Goal: Task Accomplishment & Management: Complete application form

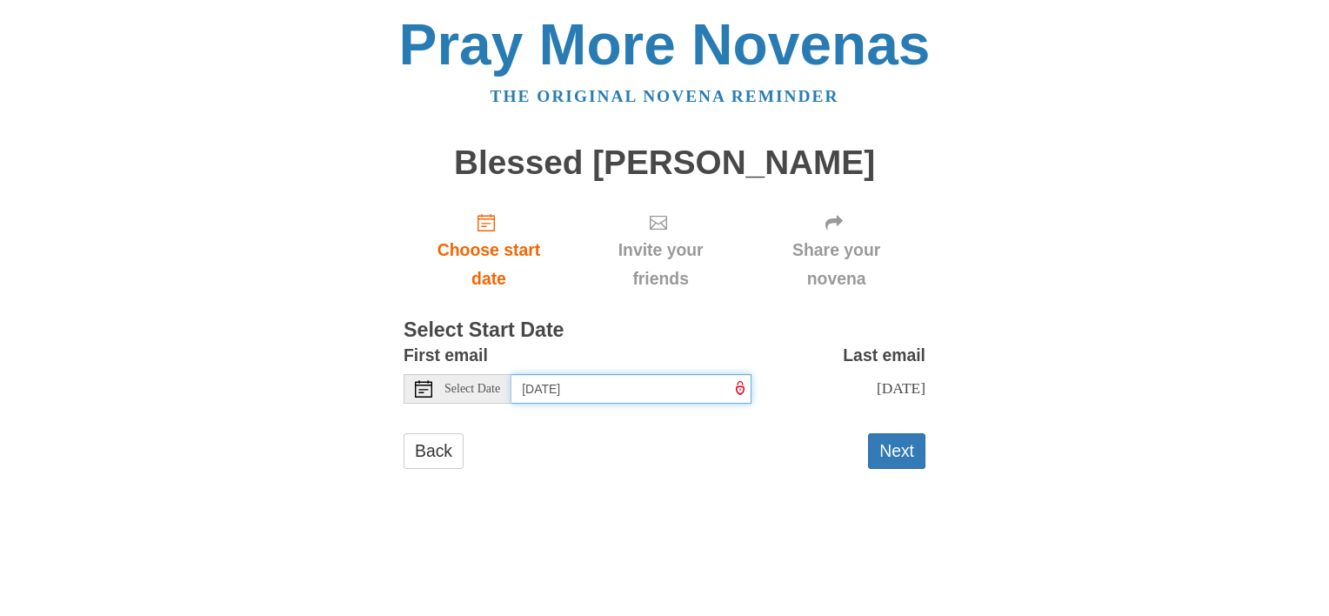
click at [623, 387] on input "[DATE]" at bounding box center [631, 389] width 240 height 30
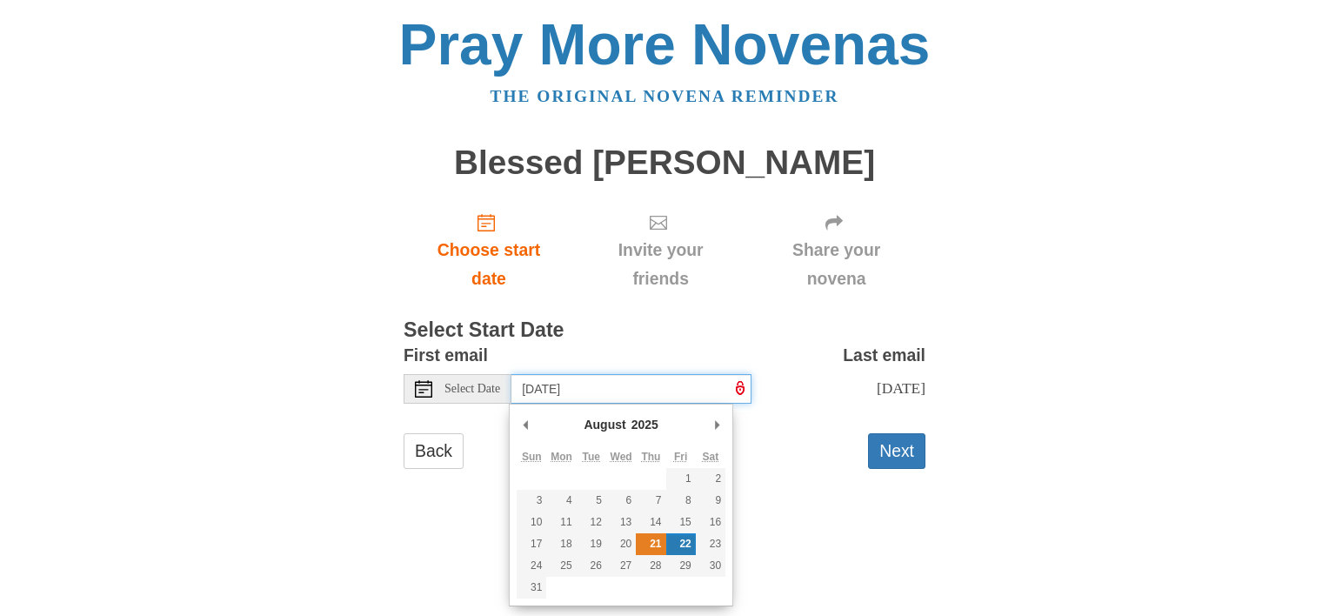
type input "Thursday, August 21st"
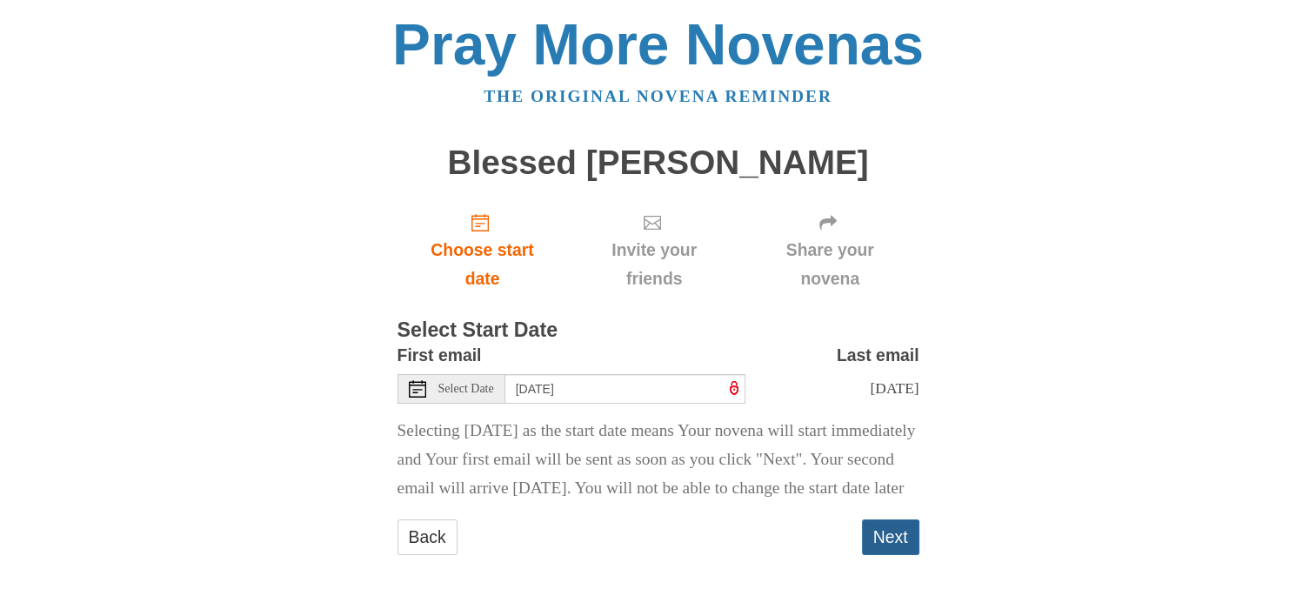
click at [880, 555] on button "Next" at bounding box center [890, 537] width 57 height 36
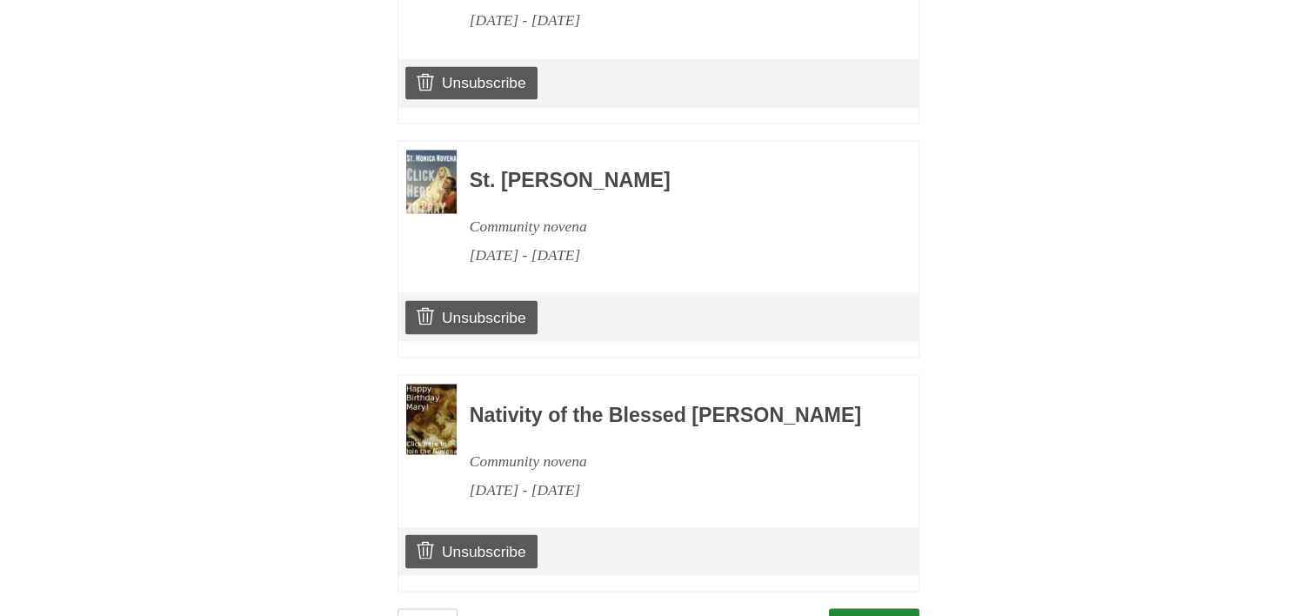
scroll to position [3122, 0]
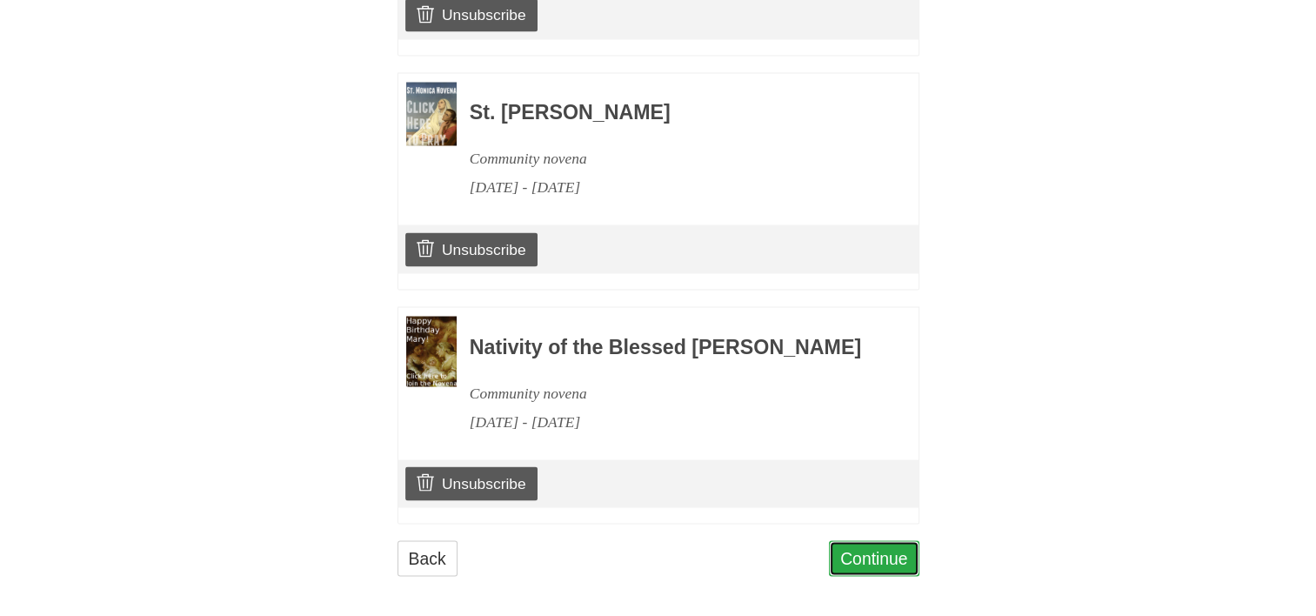
click at [865, 543] on link "Continue" at bounding box center [874, 558] width 90 height 36
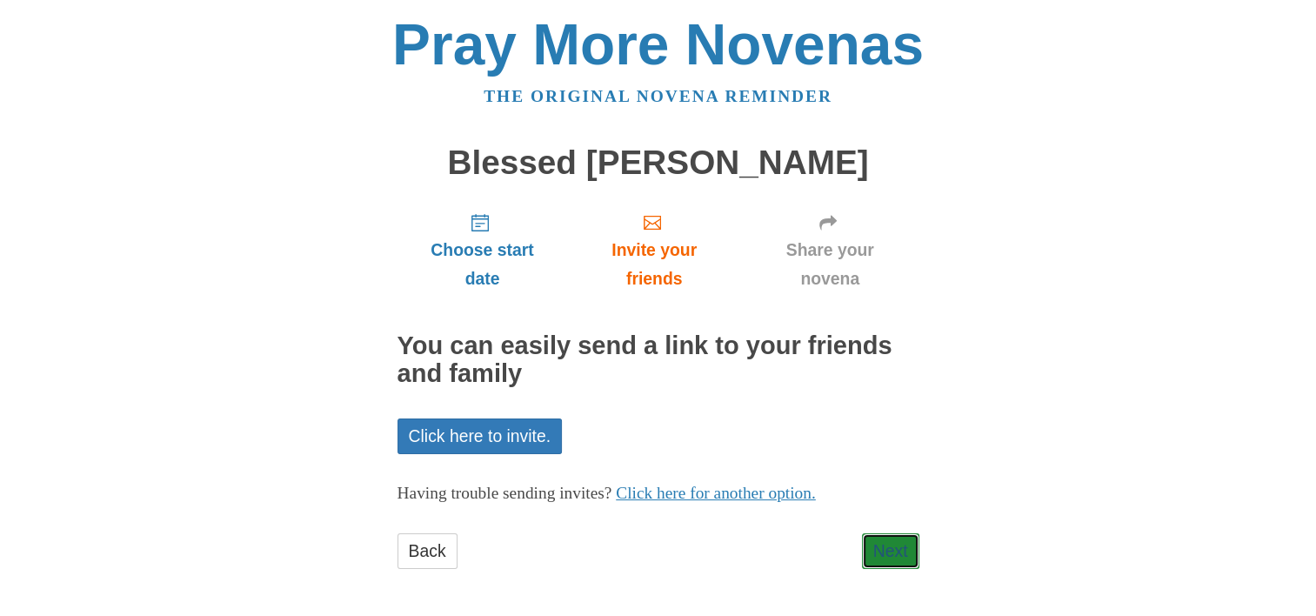
click at [884, 544] on link "Next" at bounding box center [890, 551] width 57 height 36
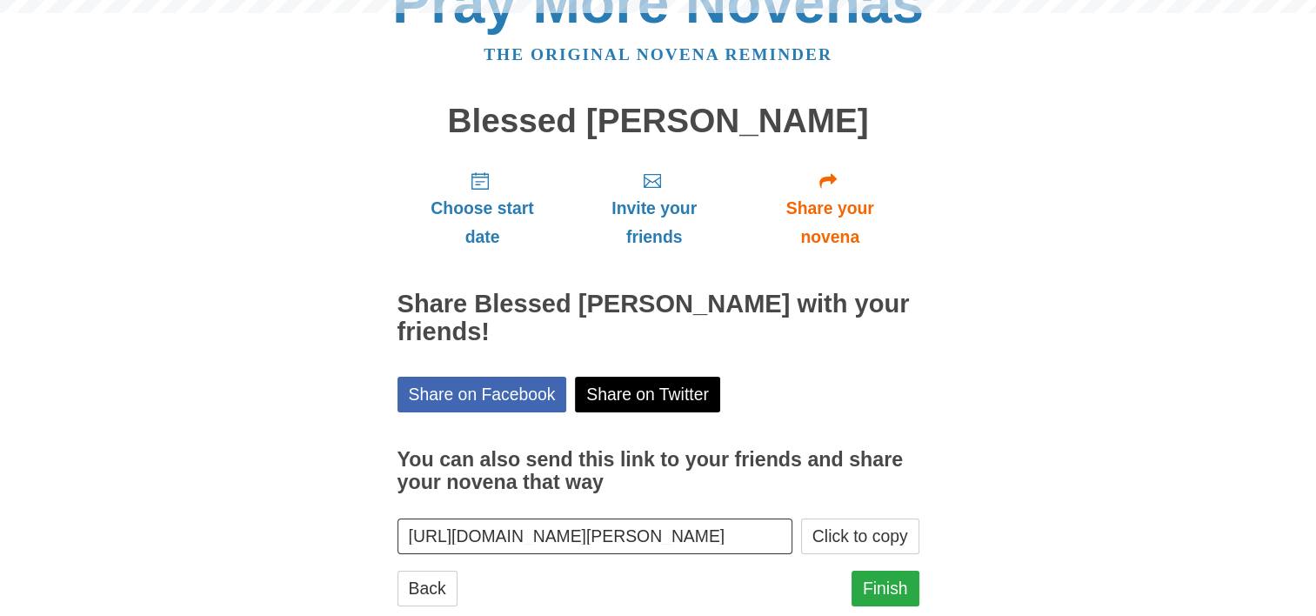
scroll to position [82, 0]
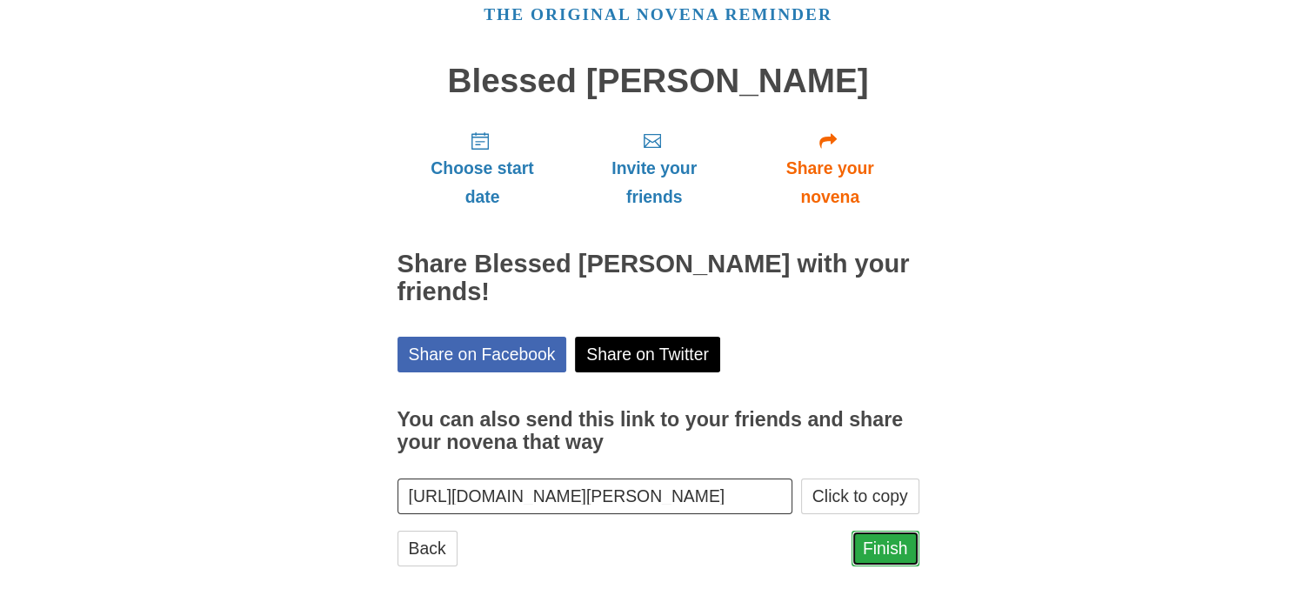
click at [891, 549] on link "Finish" at bounding box center [885, 549] width 68 height 36
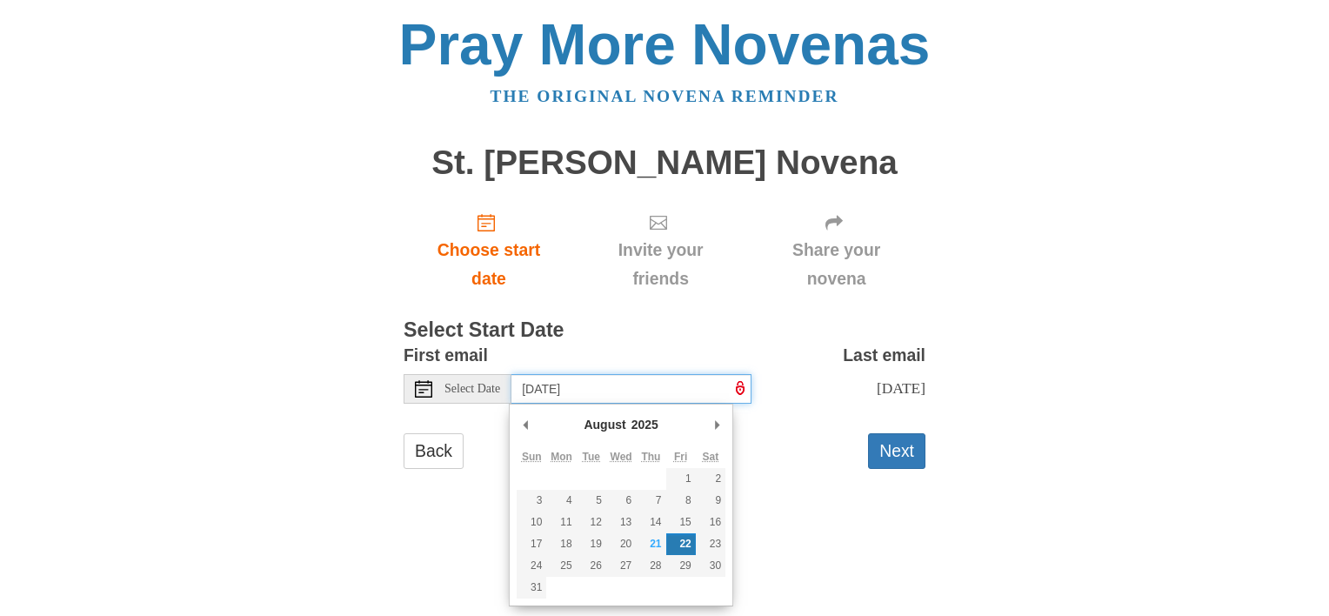
click at [683, 386] on input "Friday, August 22nd" at bounding box center [631, 389] width 240 height 30
type input "Thursday, August 21st"
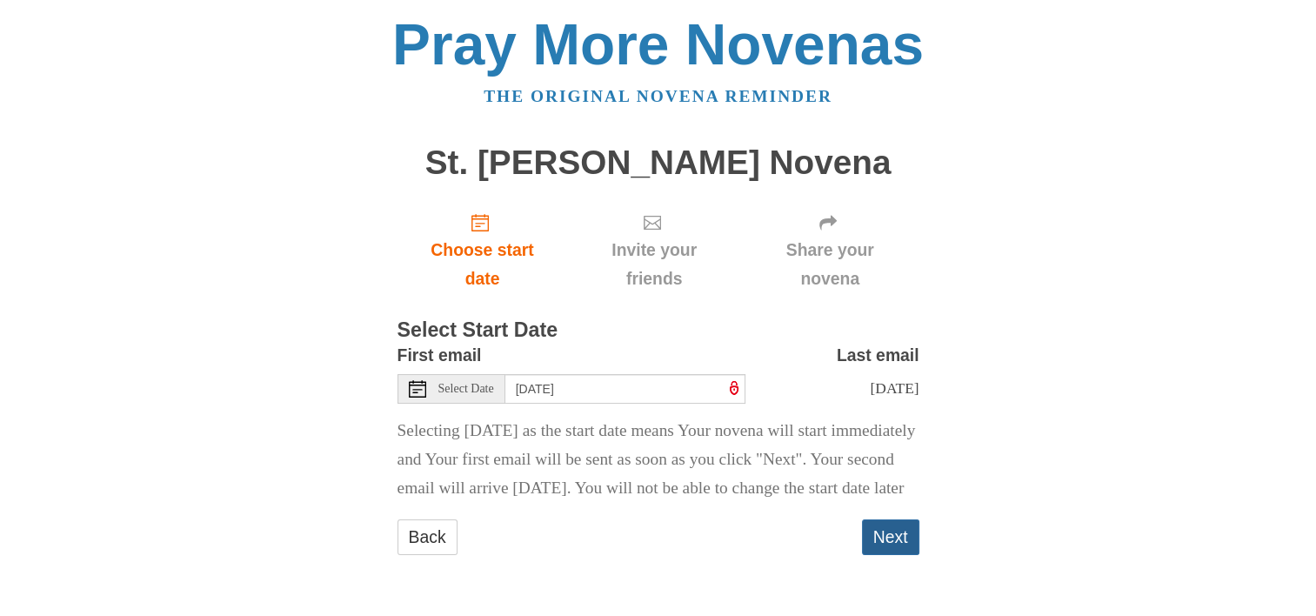
click at [896, 555] on button "Next" at bounding box center [890, 537] width 57 height 36
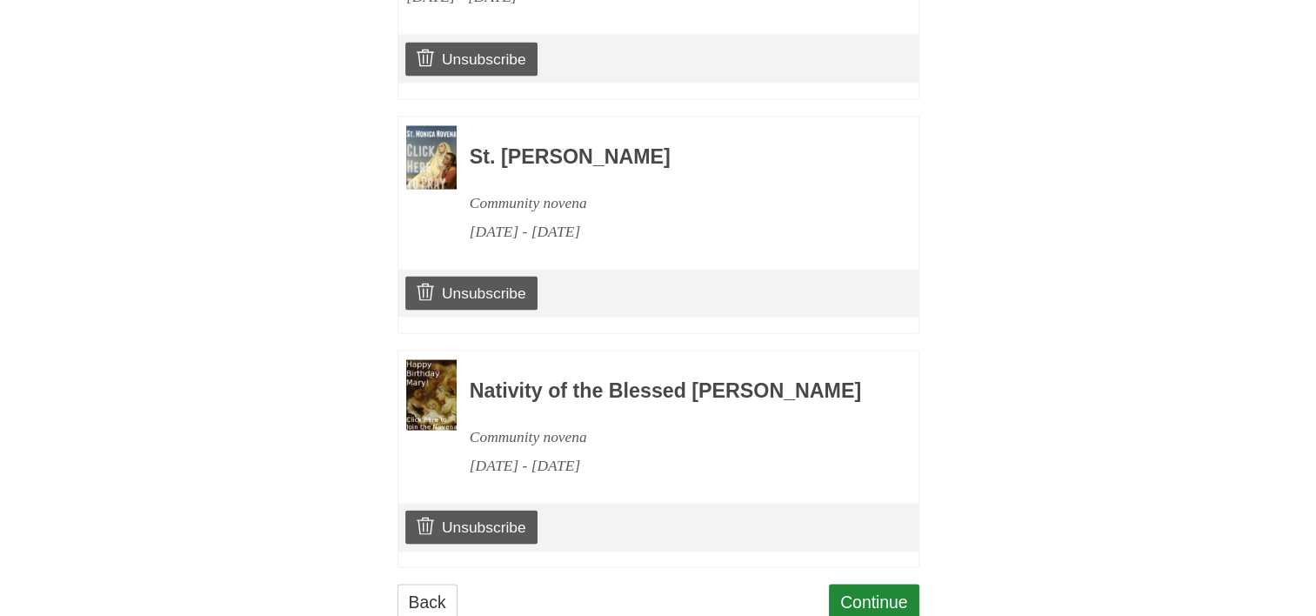
scroll to position [3355, 0]
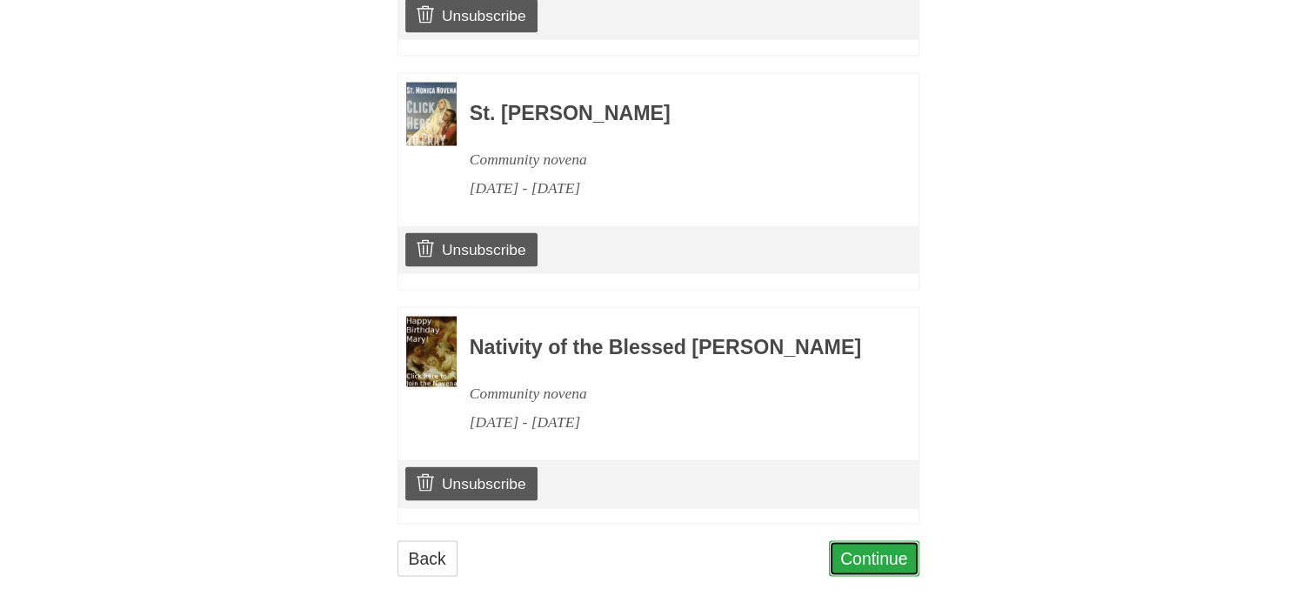
click at [866, 546] on link "Continue" at bounding box center [874, 559] width 90 height 36
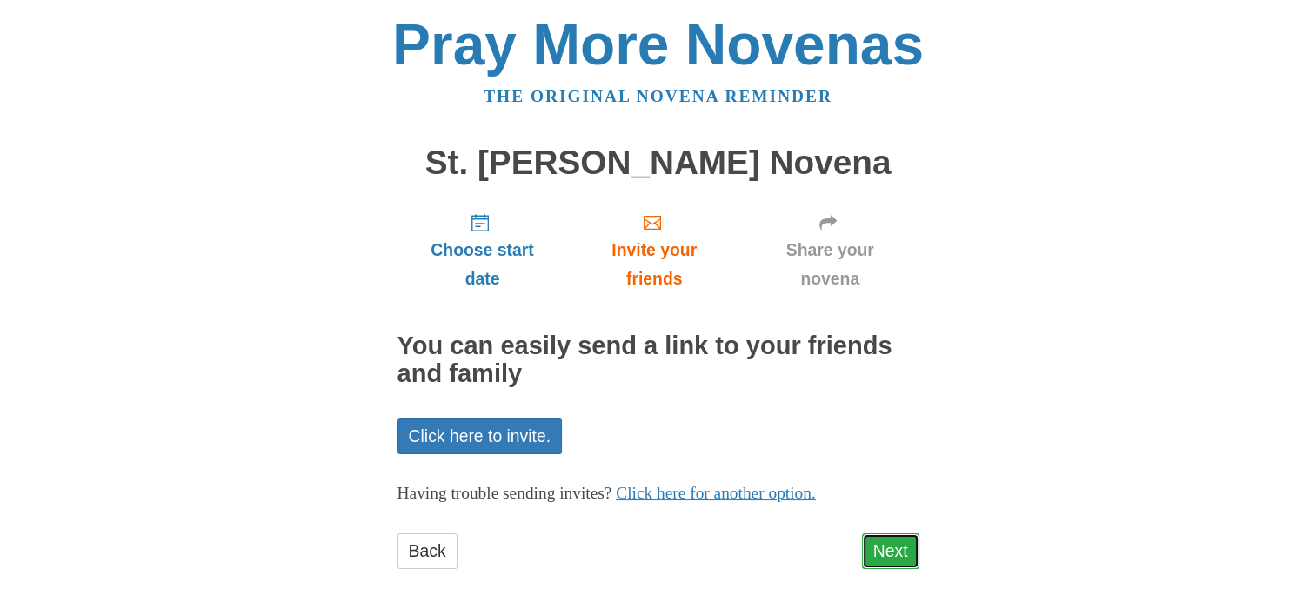
click at [880, 543] on link "Next" at bounding box center [890, 551] width 57 height 36
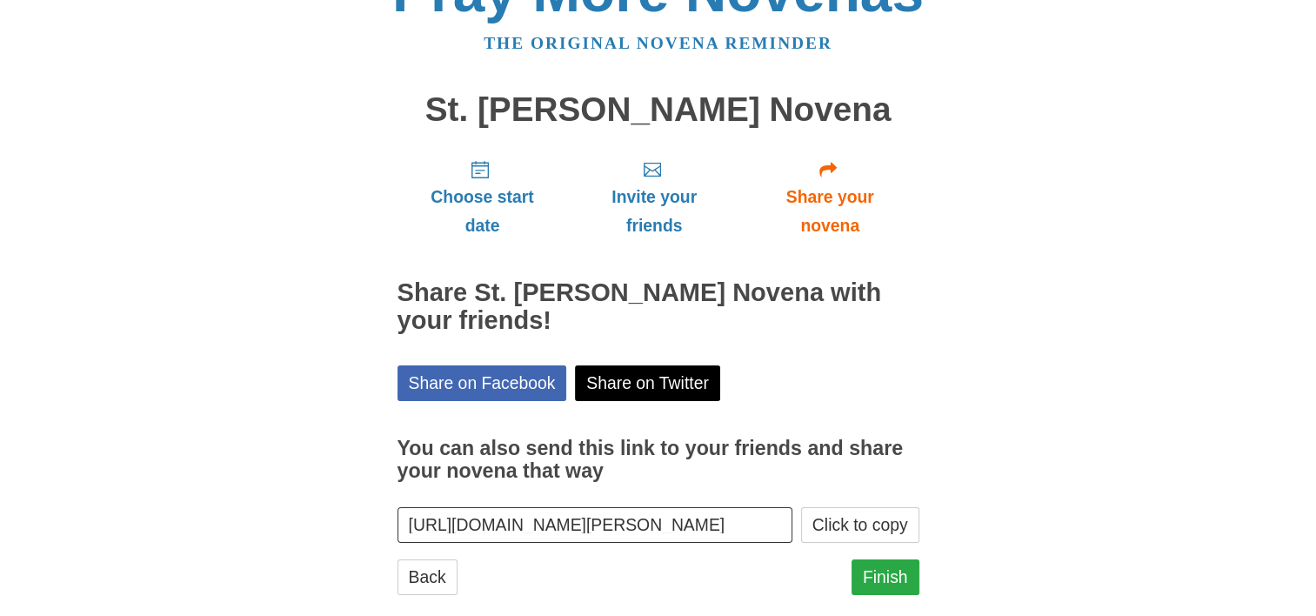
scroll to position [82, 0]
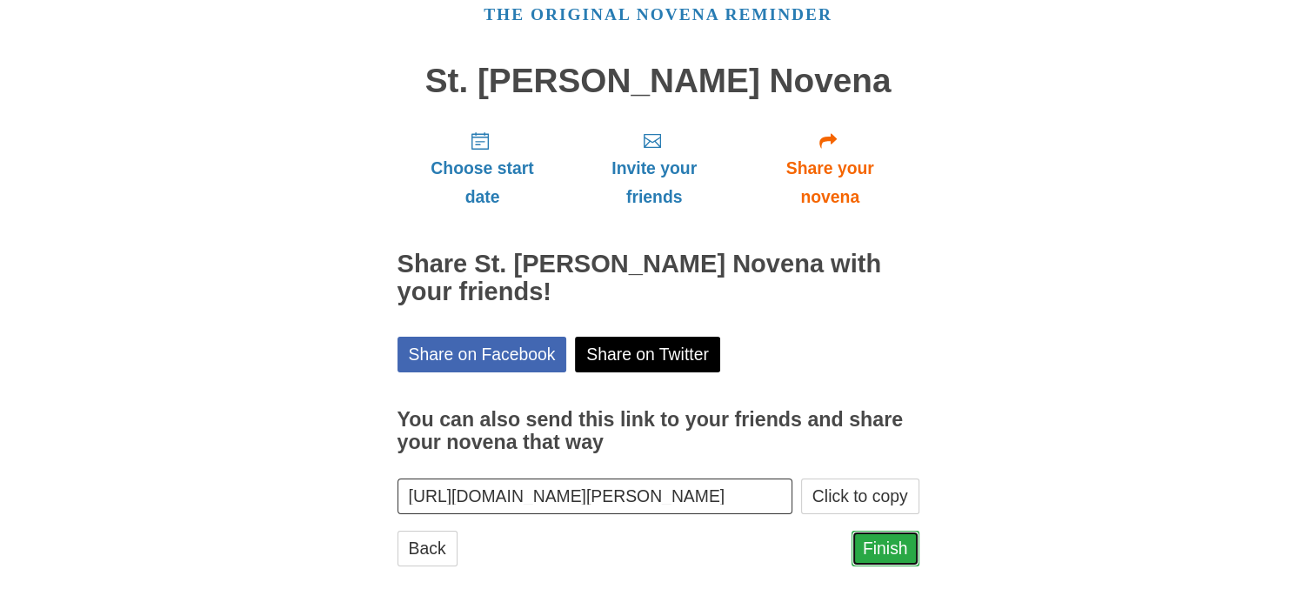
click at [884, 545] on link "Finish" at bounding box center [885, 549] width 68 height 36
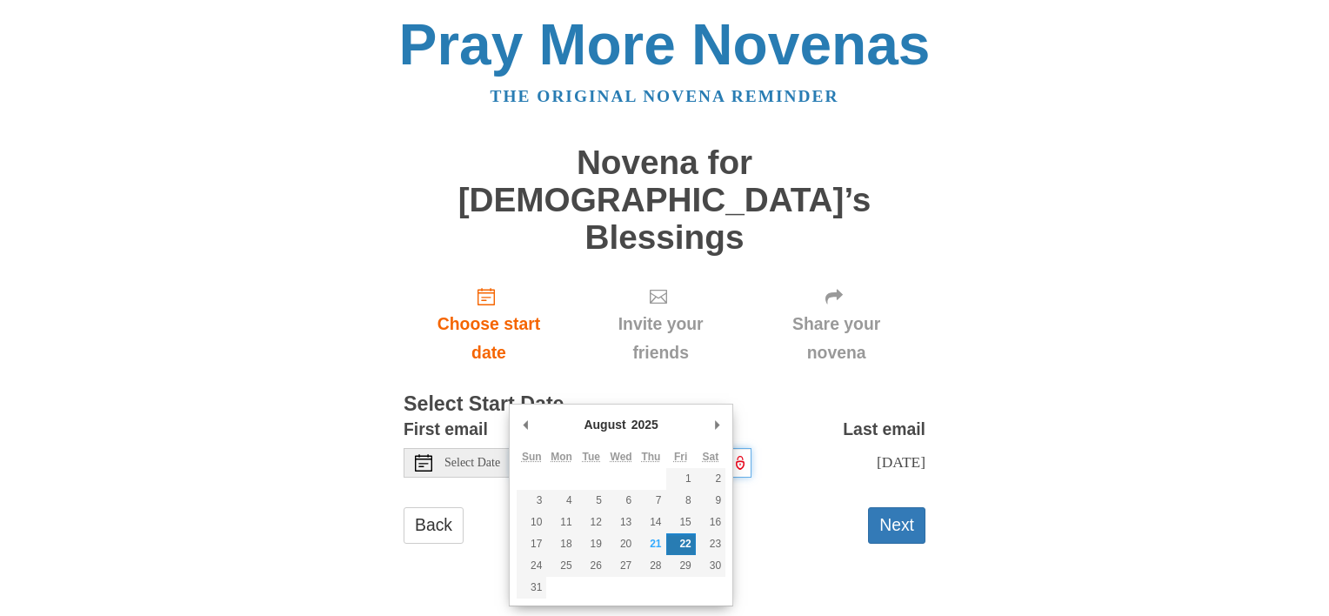
click at [671, 448] on input "Friday, August 22nd" at bounding box center [631, 463] width 240 height 30
type input "Thursday, August 21st"
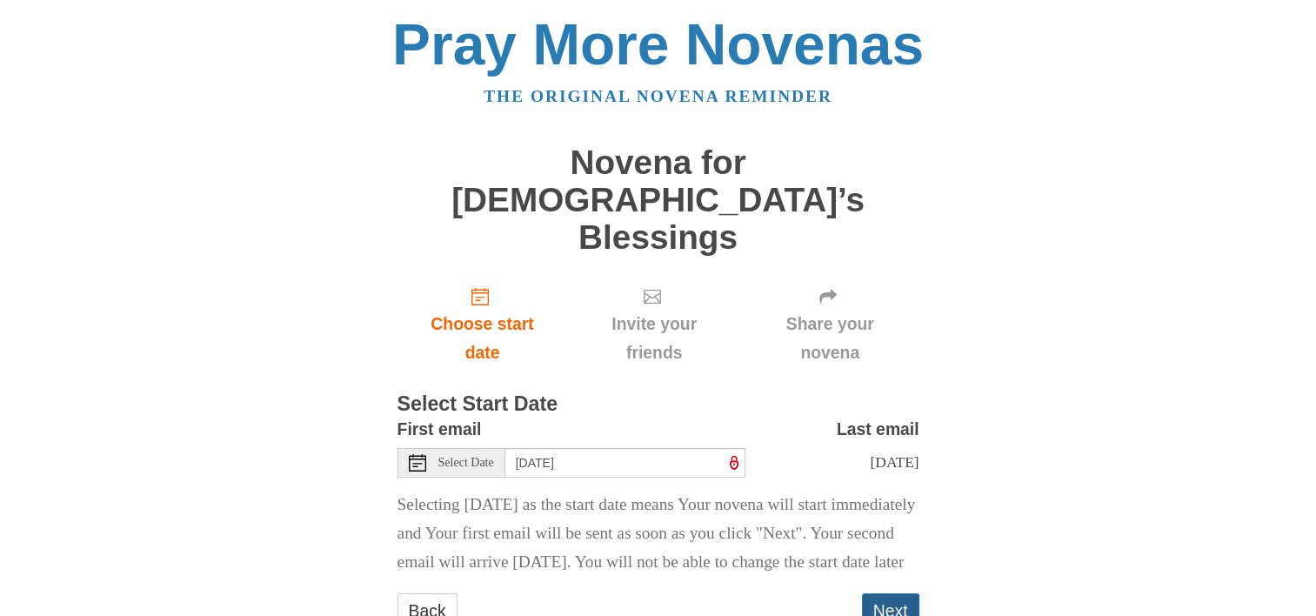
click at [885, 593] on button "Next" at bounding box center [890, 611] width 57 height 36
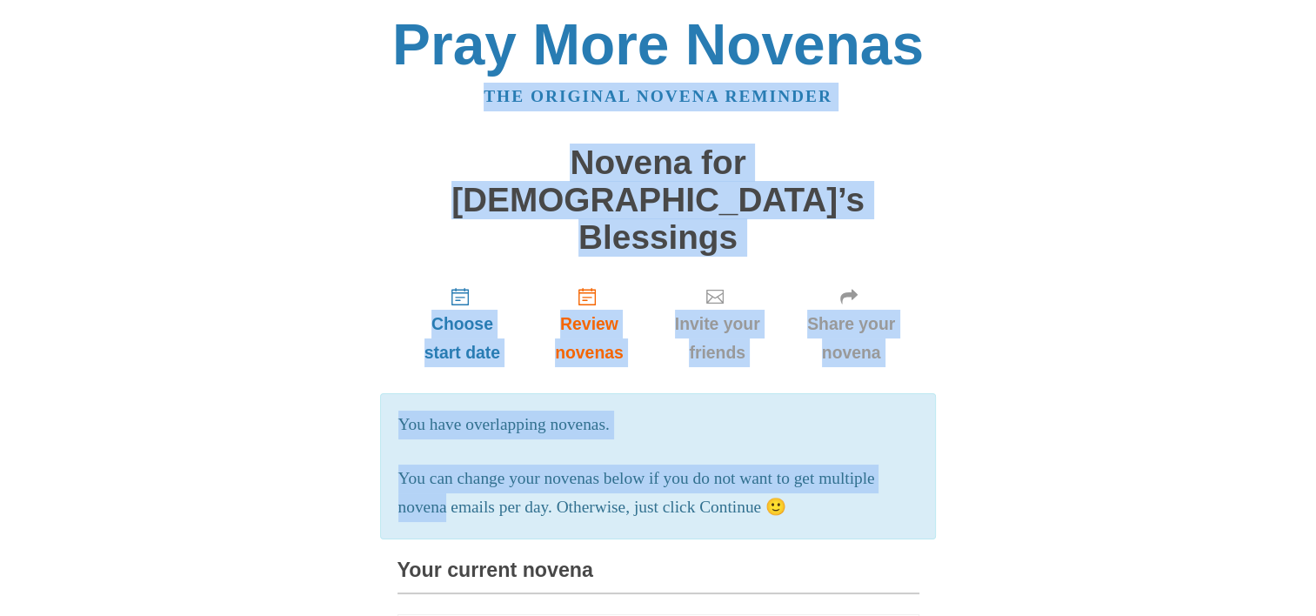
drag, startPoint x: 1313, startPoint y: 132, endPoint x: 1314, endPoint y: 367, distance: 234.8
drag, startPoint x: 1314, startPoint y: 367, endPoint x: 1216, endPoint y: 32, distance: 349.0
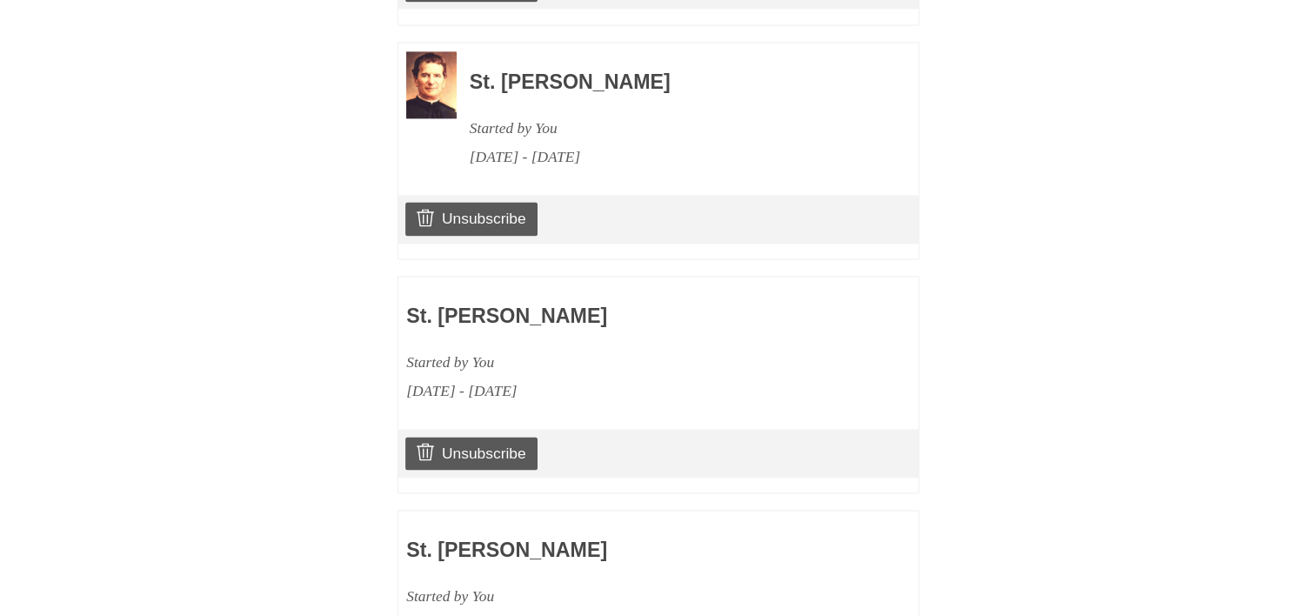
scroll to position [3589, 0]
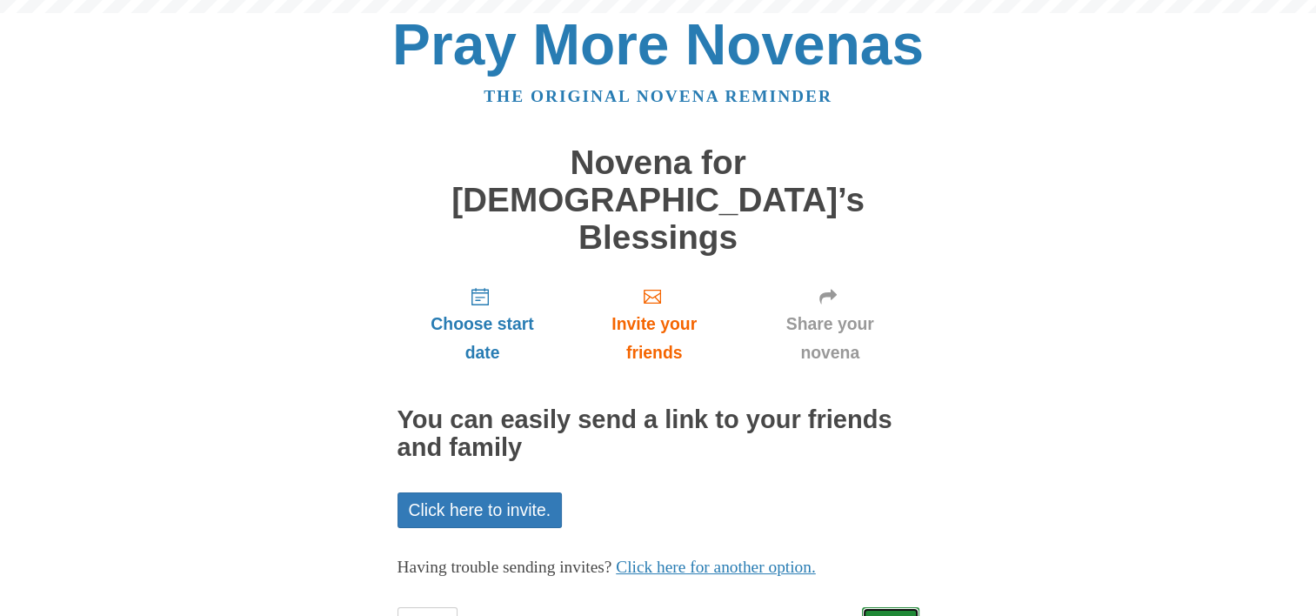
click at [901, 607] on link "Next" at bounding box center [890, 625] width 57 height 36
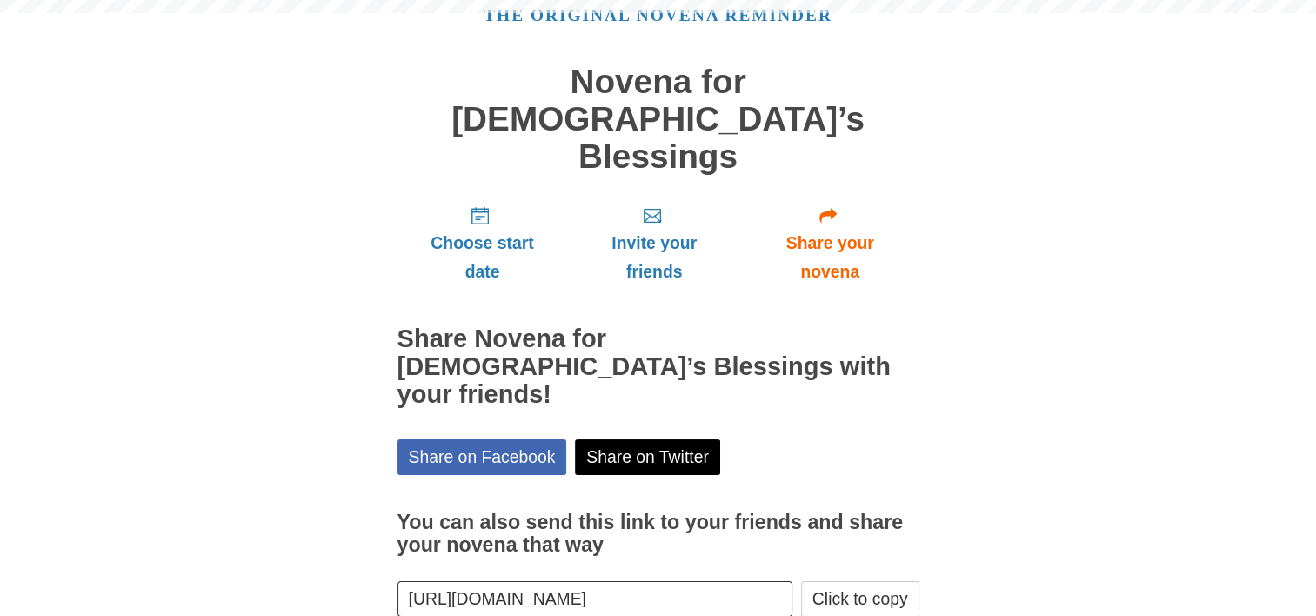
scroll to position [82, 0]
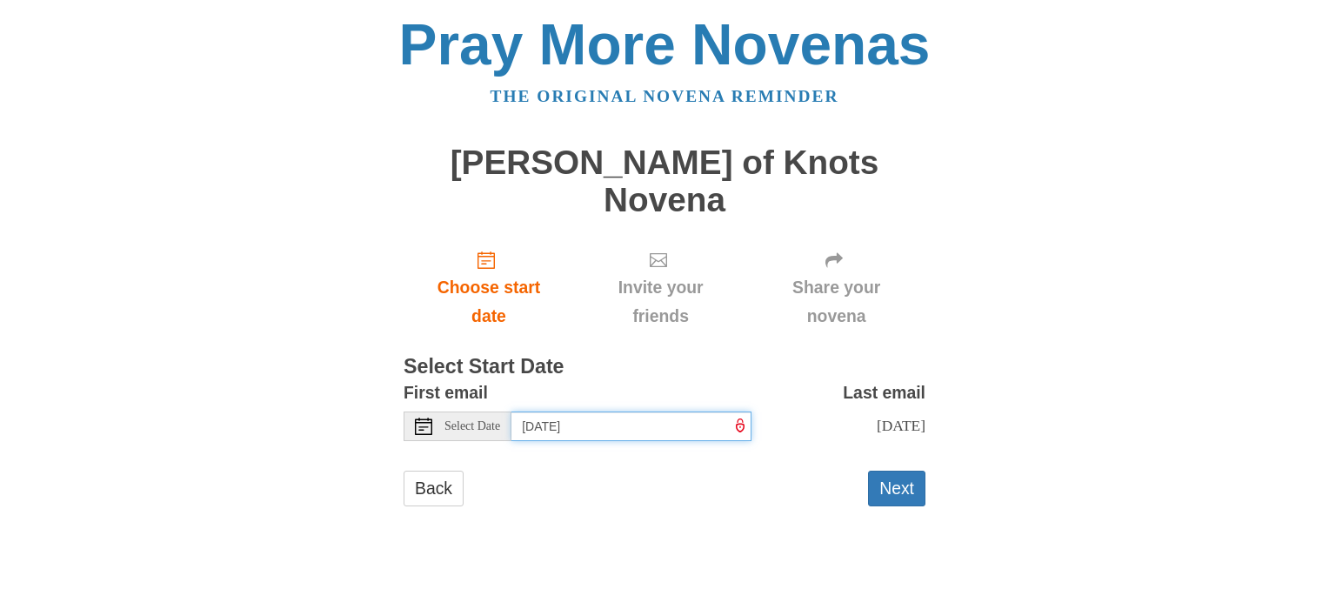
click at [677, 411] on input "Friday, August 22nd" at bounding box center [631, 426] width 240 height 30
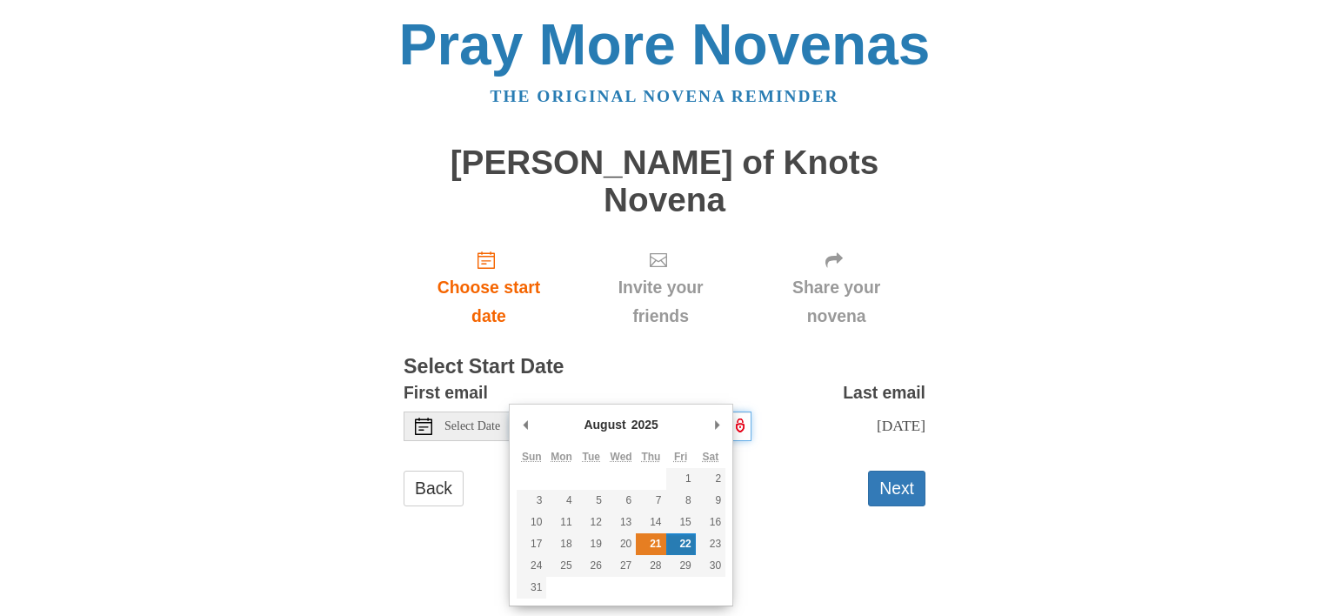
type input "Thursday, August 21st"
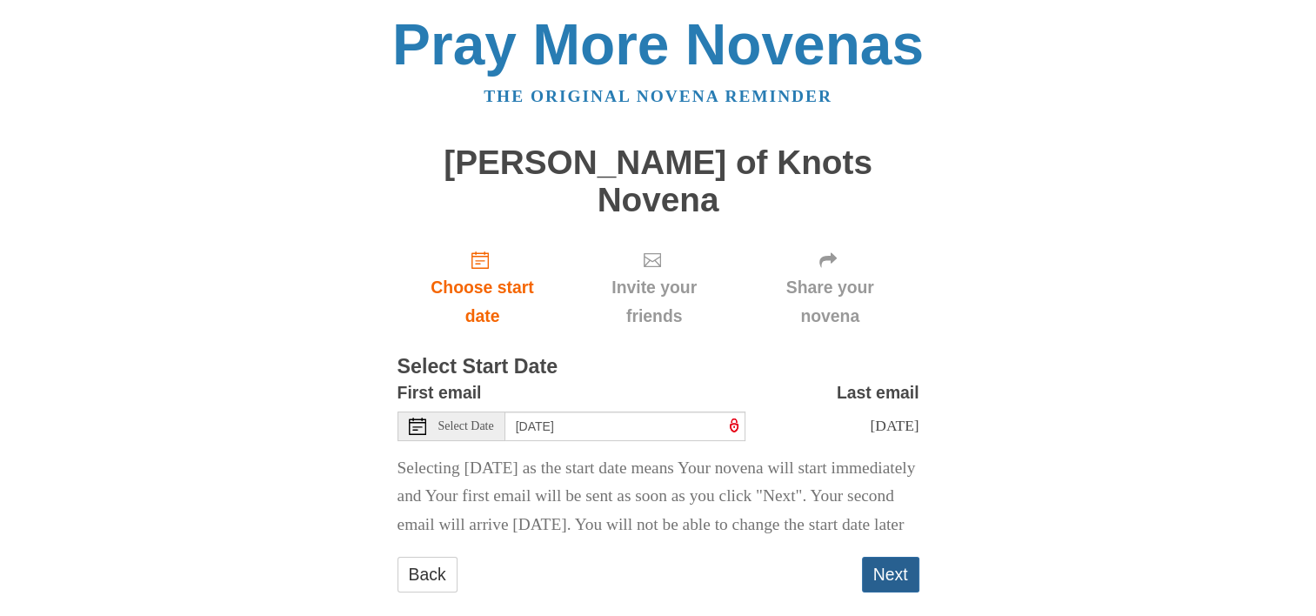
click at [891, 566] on button "Next" at bounding box center [890, 575] width 57 height 36
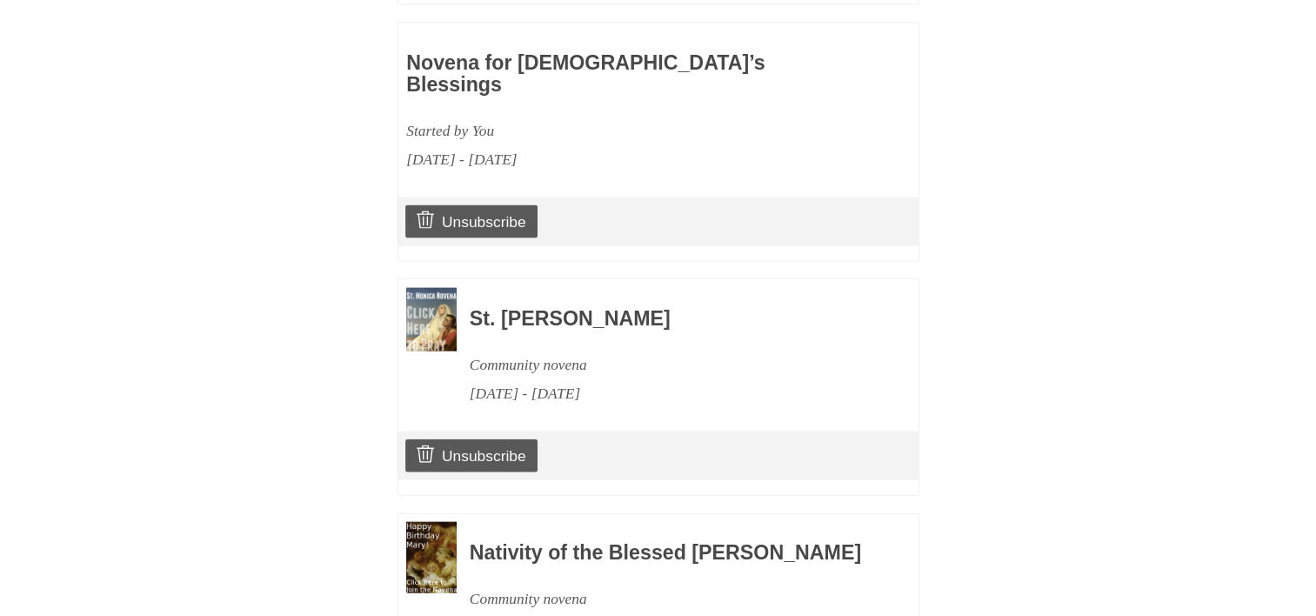
scroll to position [3822, 0]
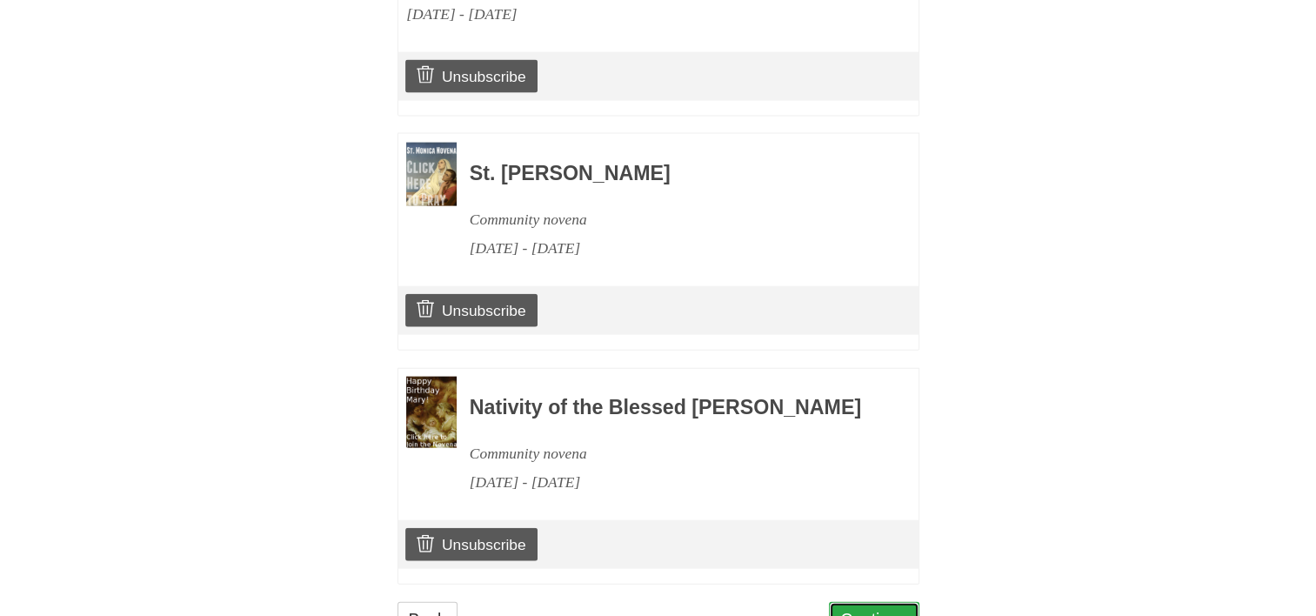
click at [854, 602] on link "Continue" at bounding box center [874, 620] width 90 height 36
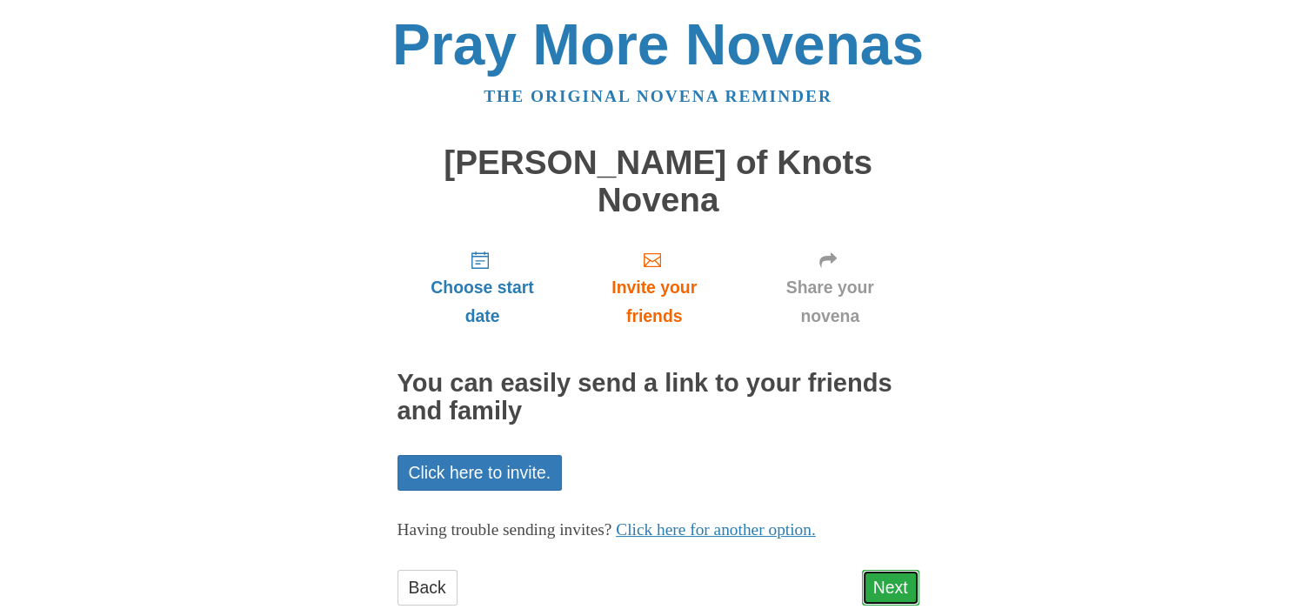
click at [879, 570] on link "Next" at bounding box center [890, 588] width 57 height 36
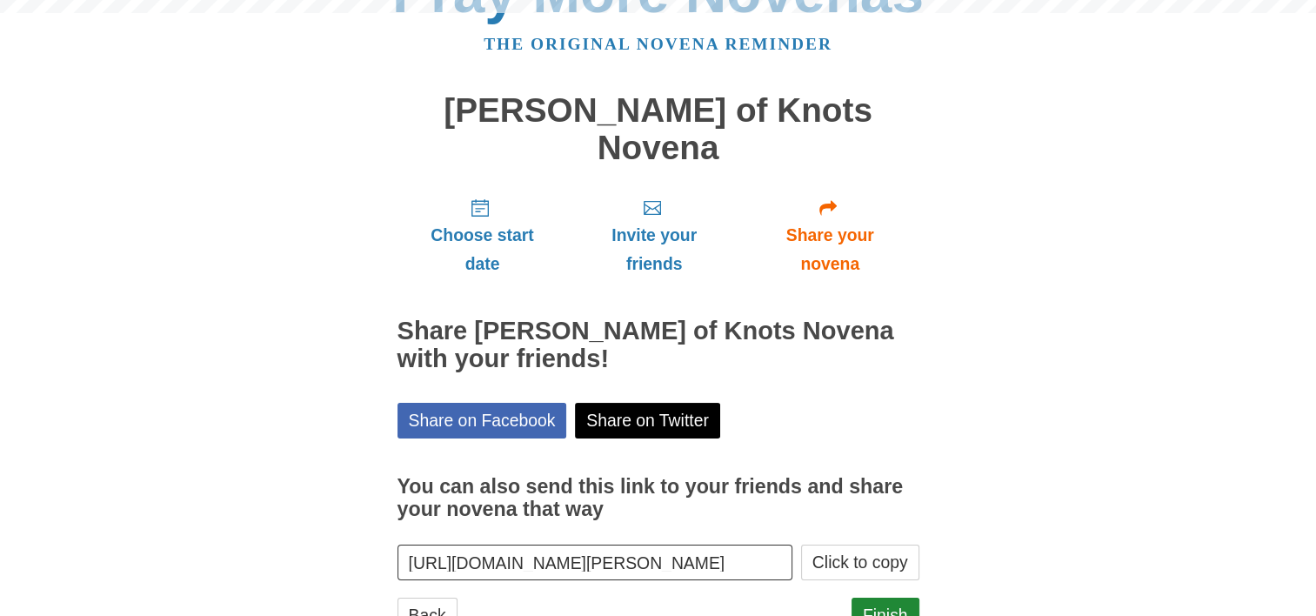
scroll to position [82, 0]
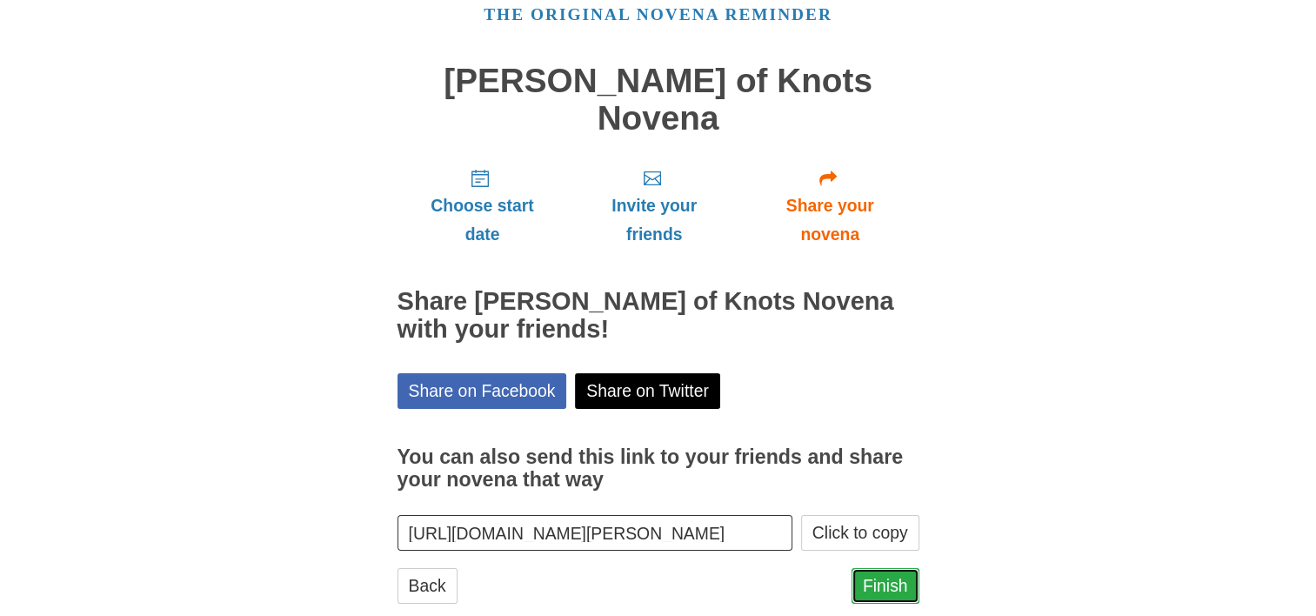
click at [884, 568] on link "Finish" at bounding box center [885, 586] width 68 height 36
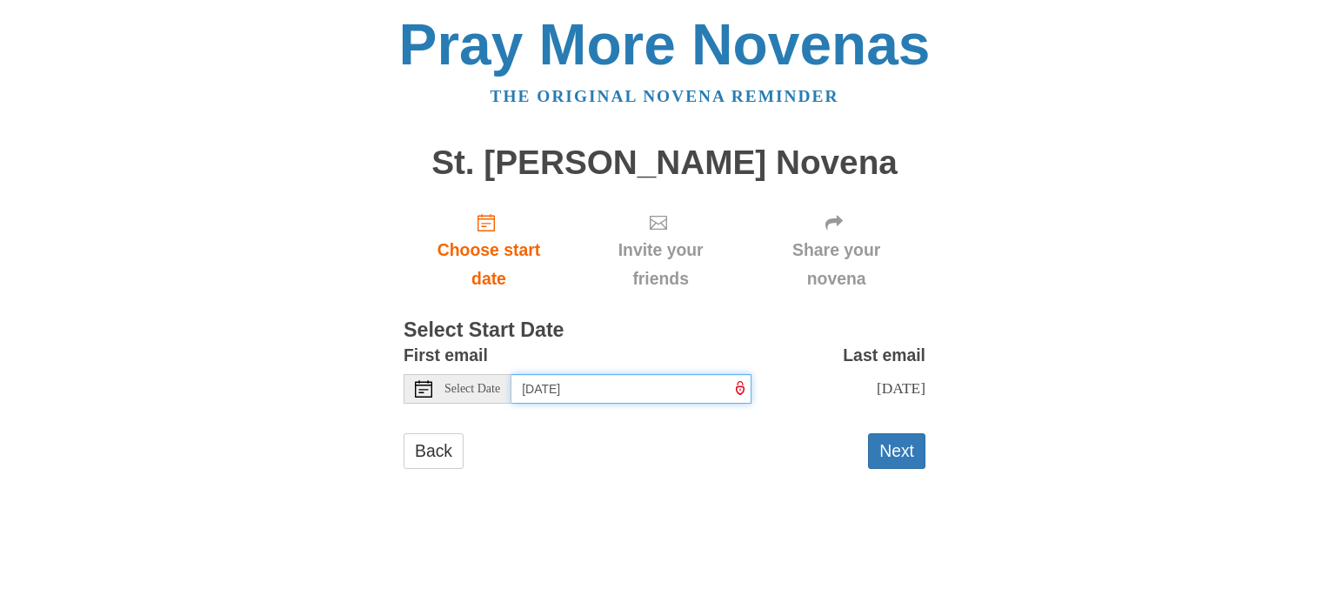
click at [707, 382] on input "Friday, August 22nd" at bounding box center [631, 389] width 240 height 30
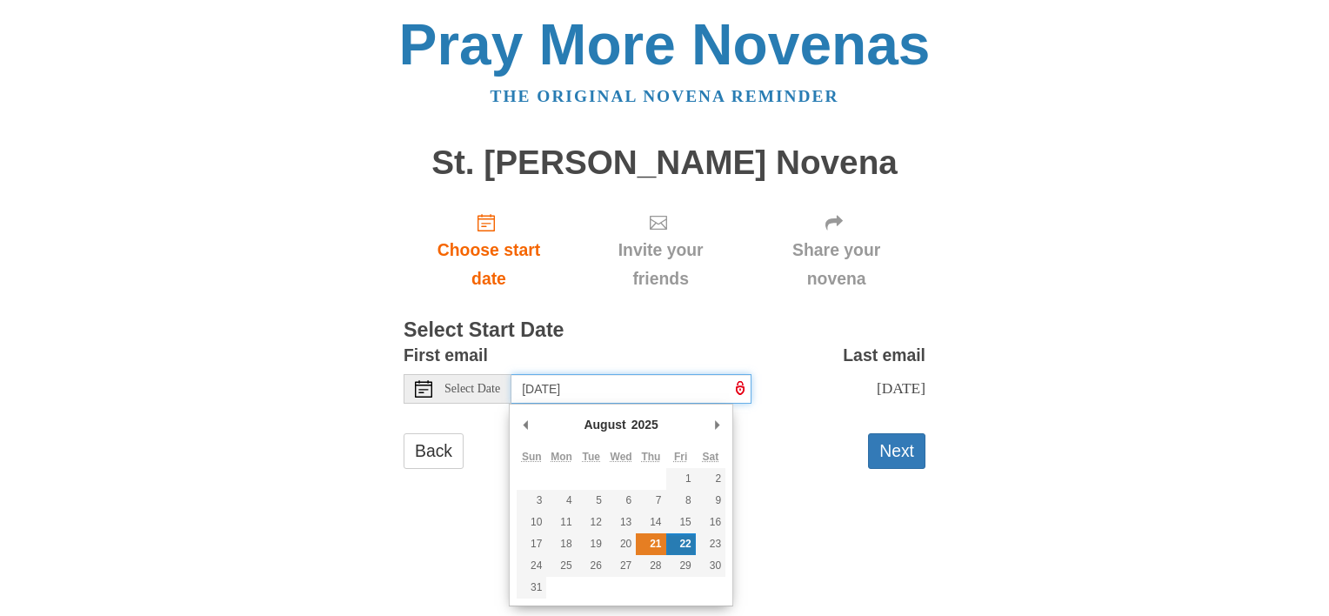
type input "Thursday, August 21st"
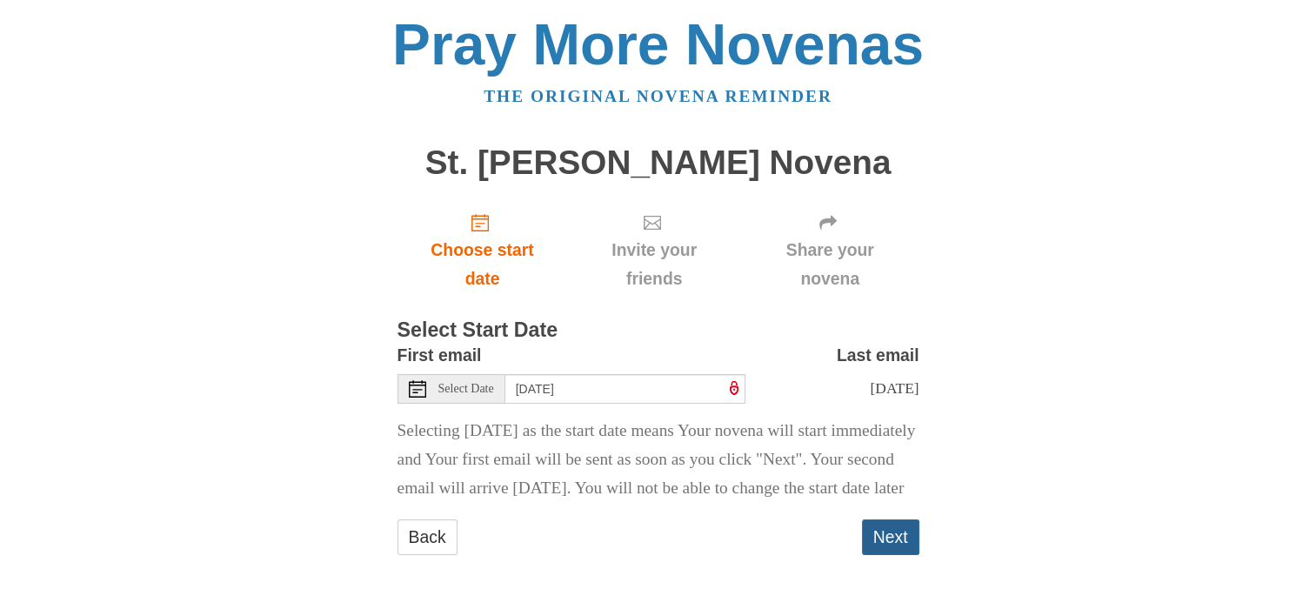
click at [872, 555] on button "Next" at bounding box center [890, 537] width 57 height 36
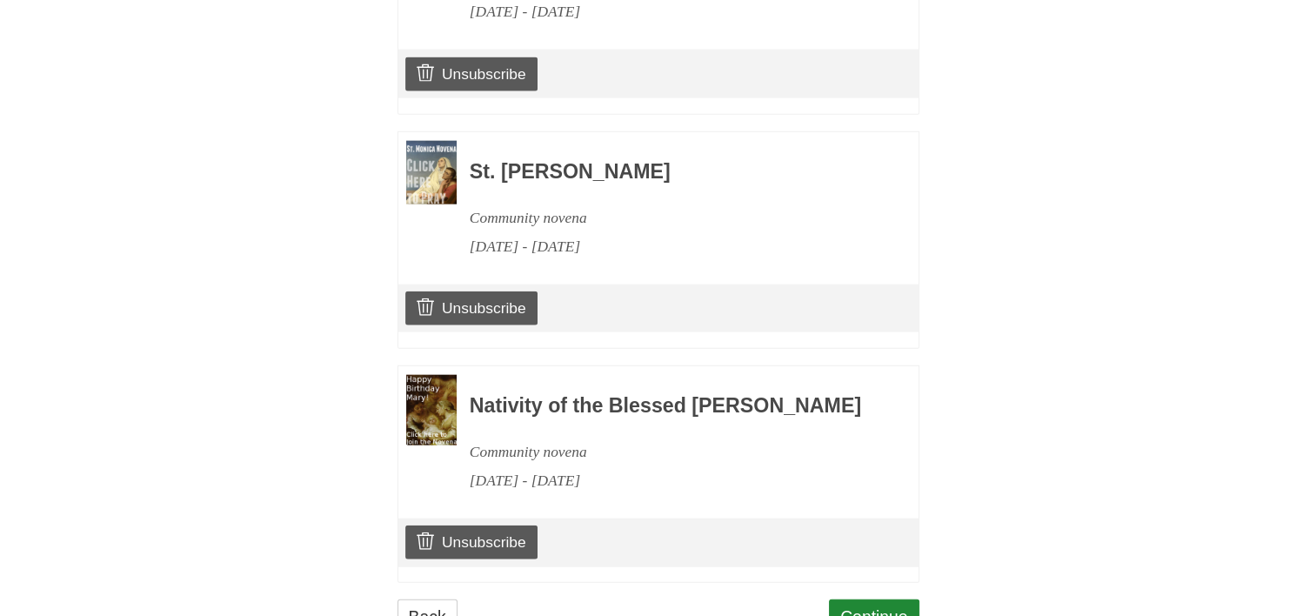
scroll to position [4045, 0]
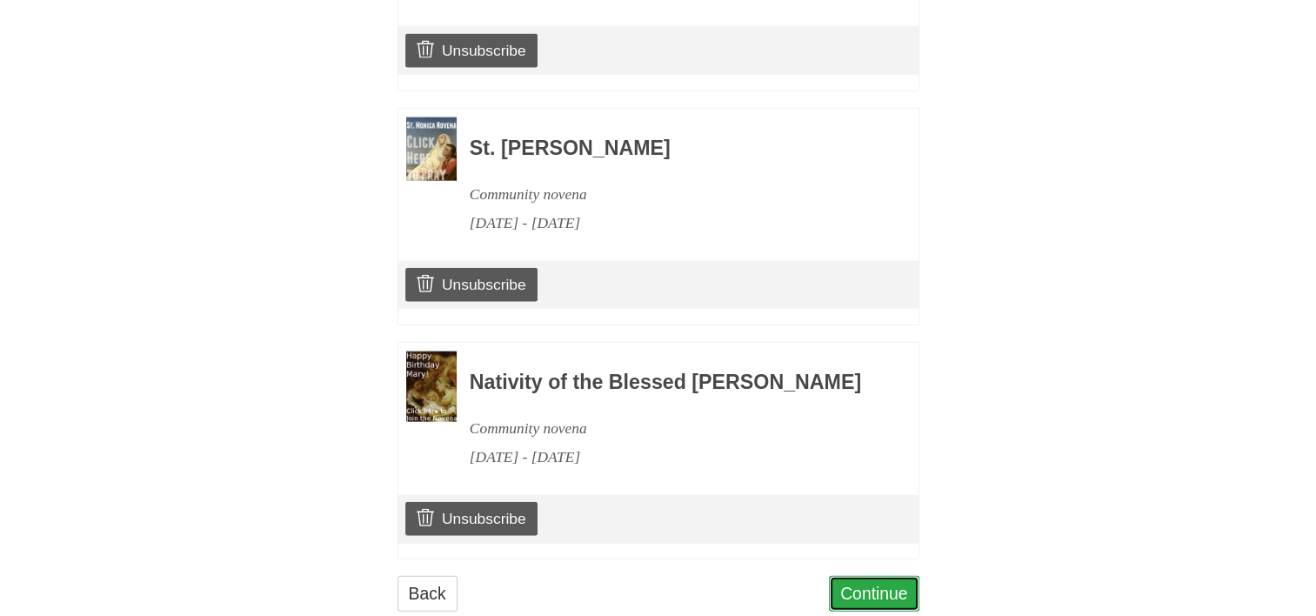
click at [879, 576] on link "Continue" at bounding box center [874, 594] width 90 height 36
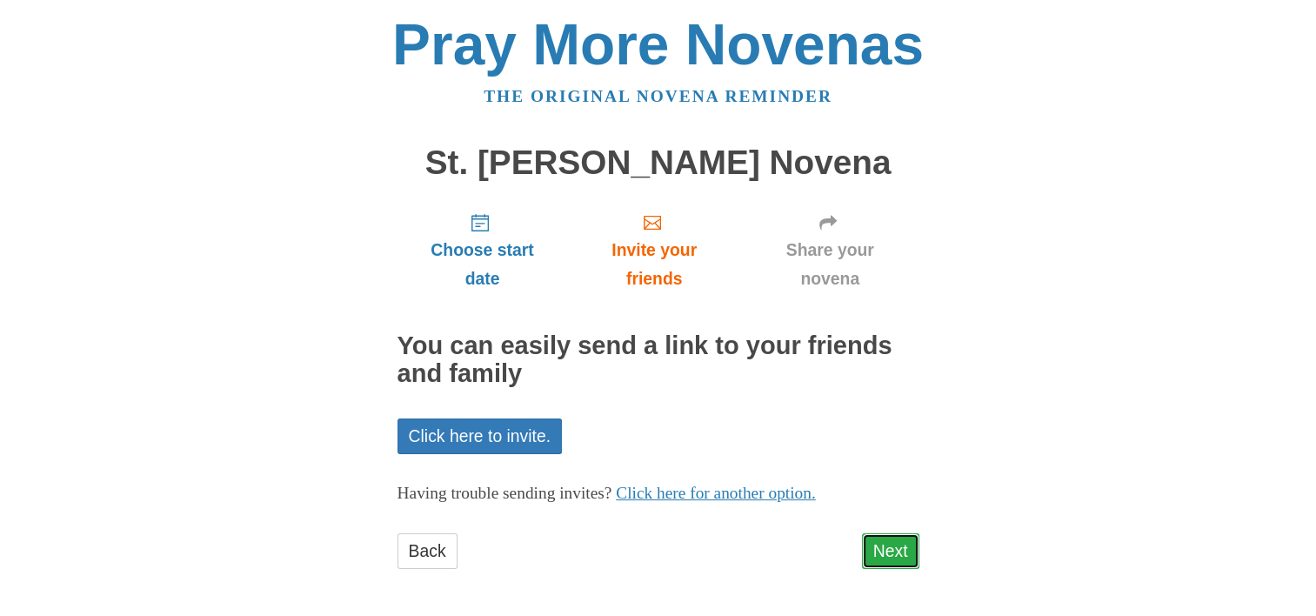
click at [904, 547] on link "Next" at bounding box center [890, 551] width 57 height 36
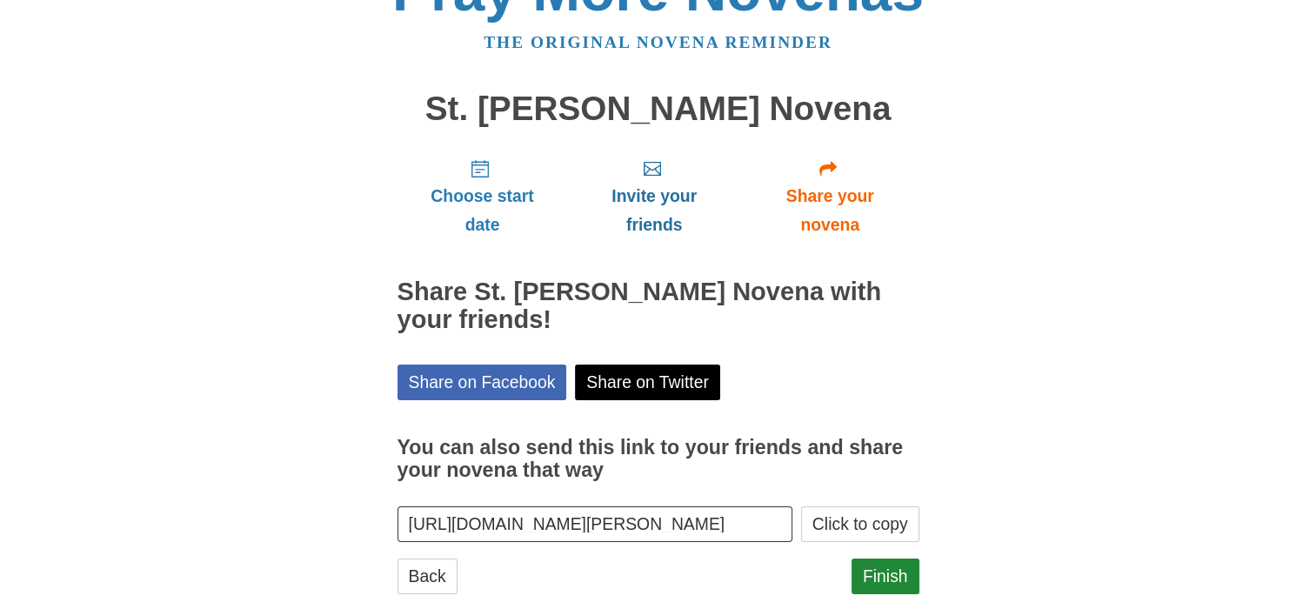
scroll to position [82, 0]
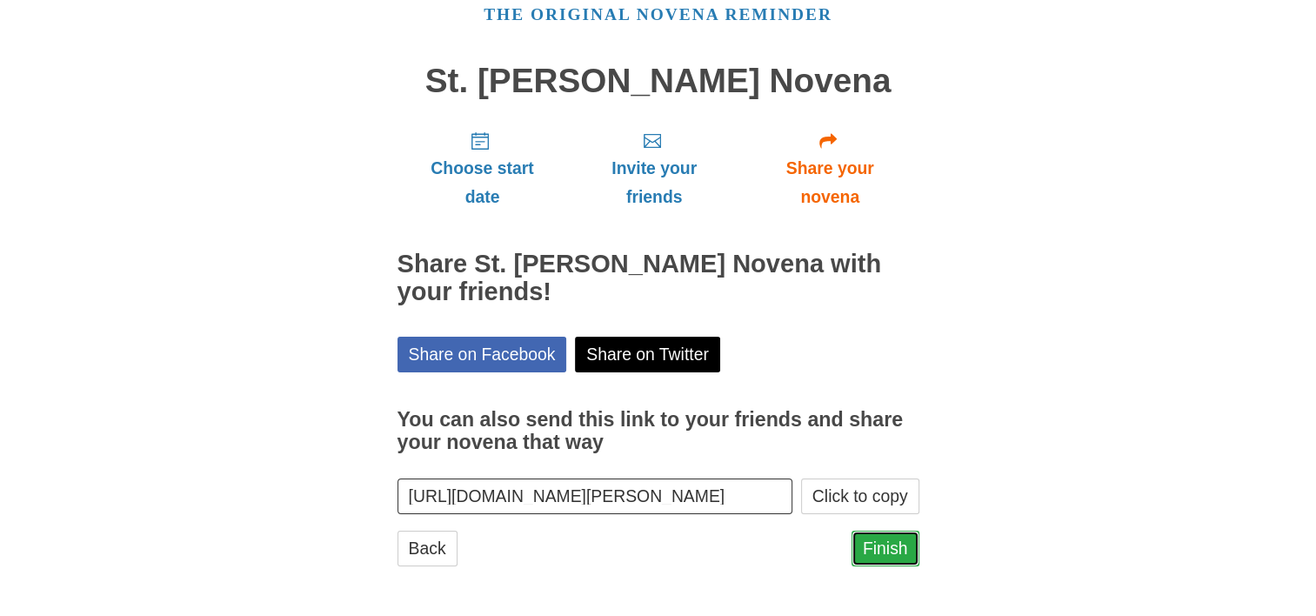
click at [877, 550] on link "Finish" at bounding box center [885, 549] width 68 height 36
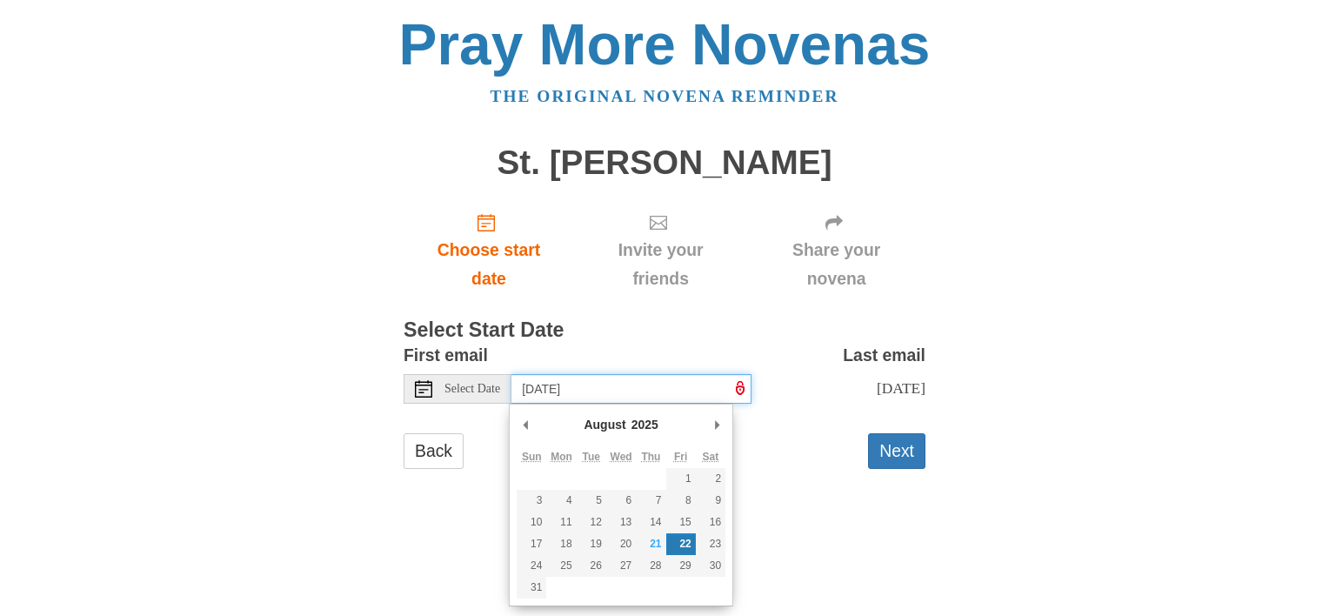
click at [677, 391] on input "[DATE]" at bounding box center [631, 389] width 240 height 30
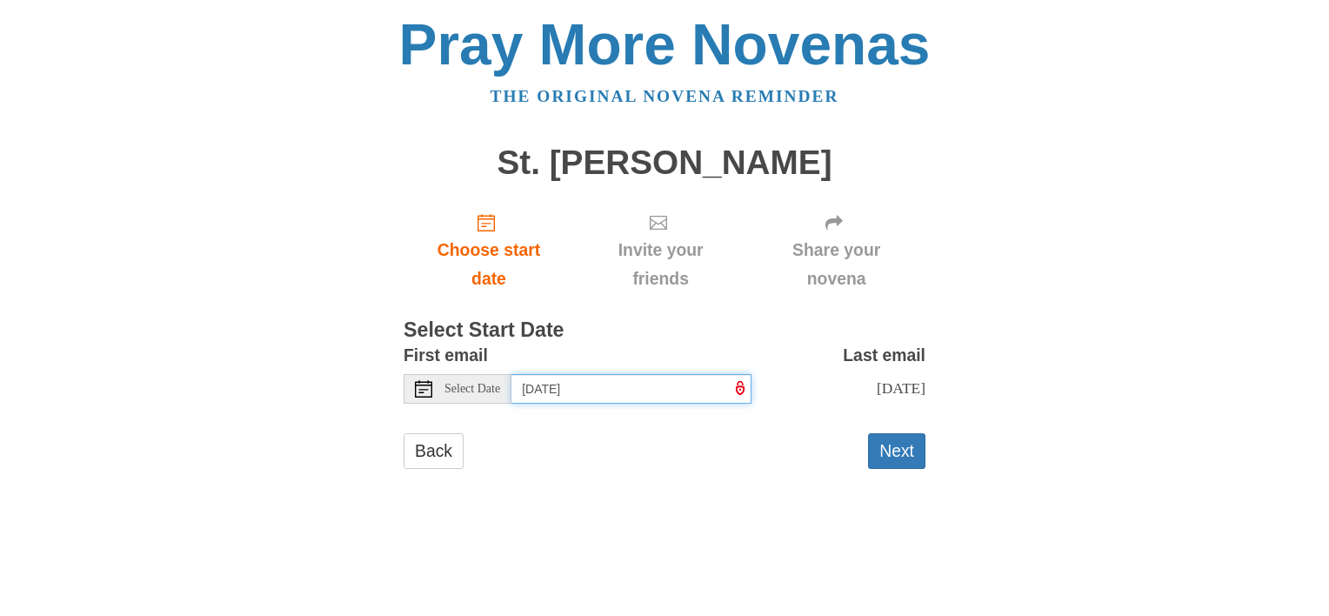
click at [685, 392] on input "[DATE]" at bounding box center [631, 389] width 240 height 30
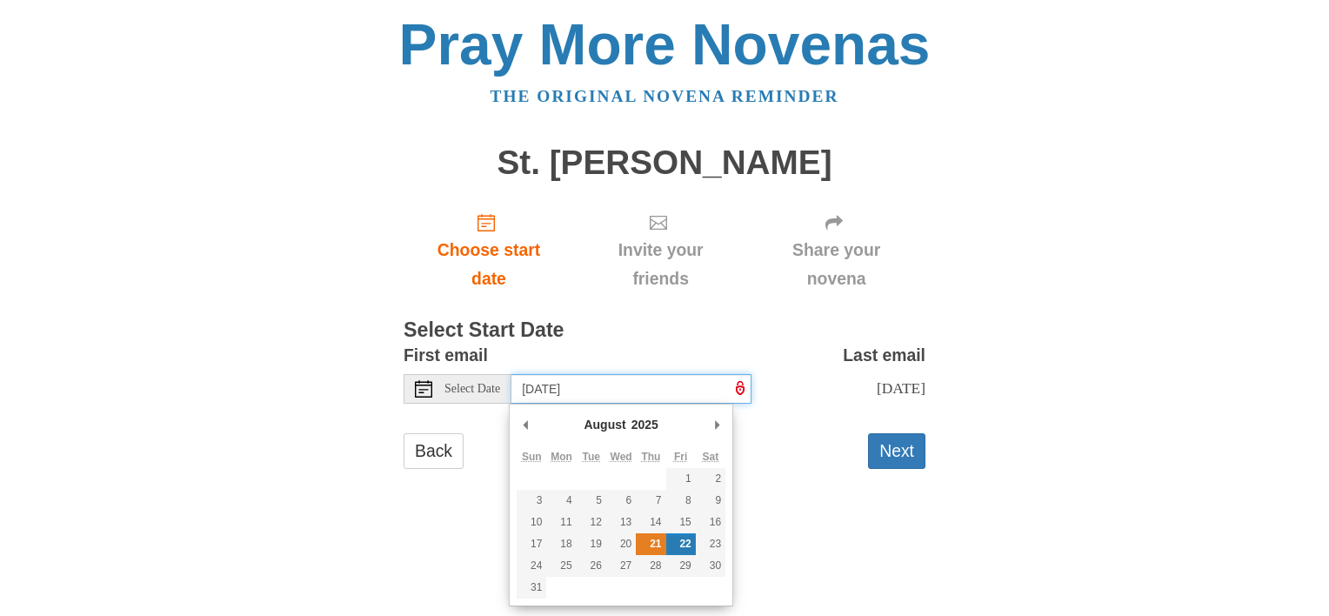
type input "[DATE]"
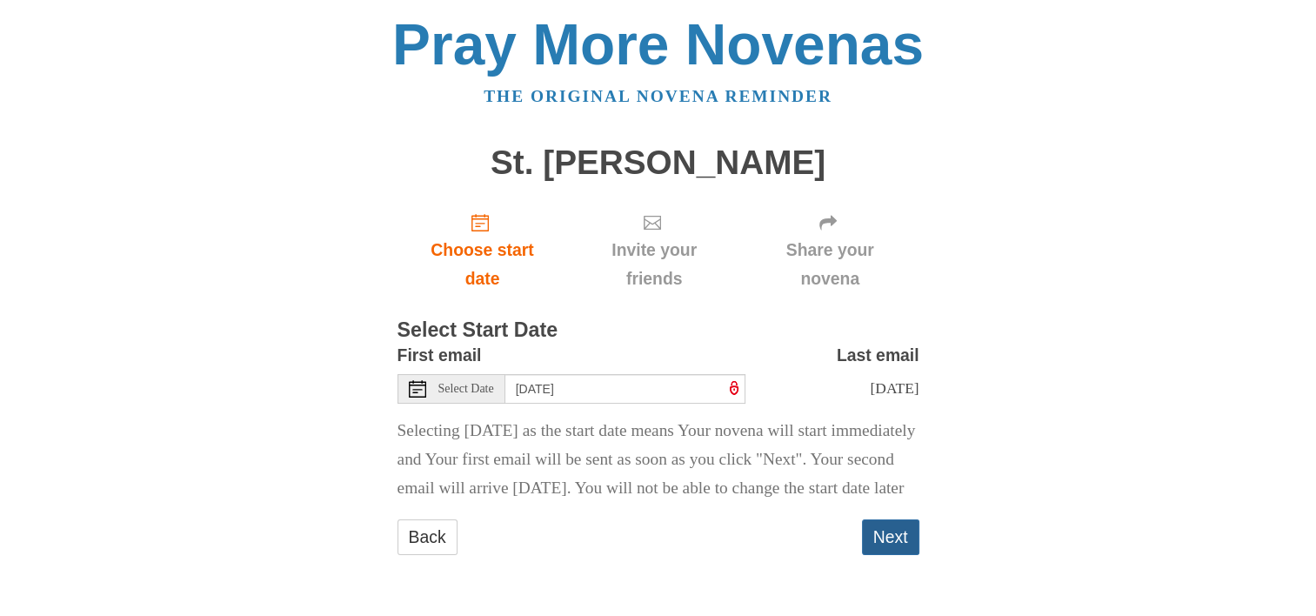
click at [886, 555] on button "Next" at bounding box center [890, 537] width 57 height 36
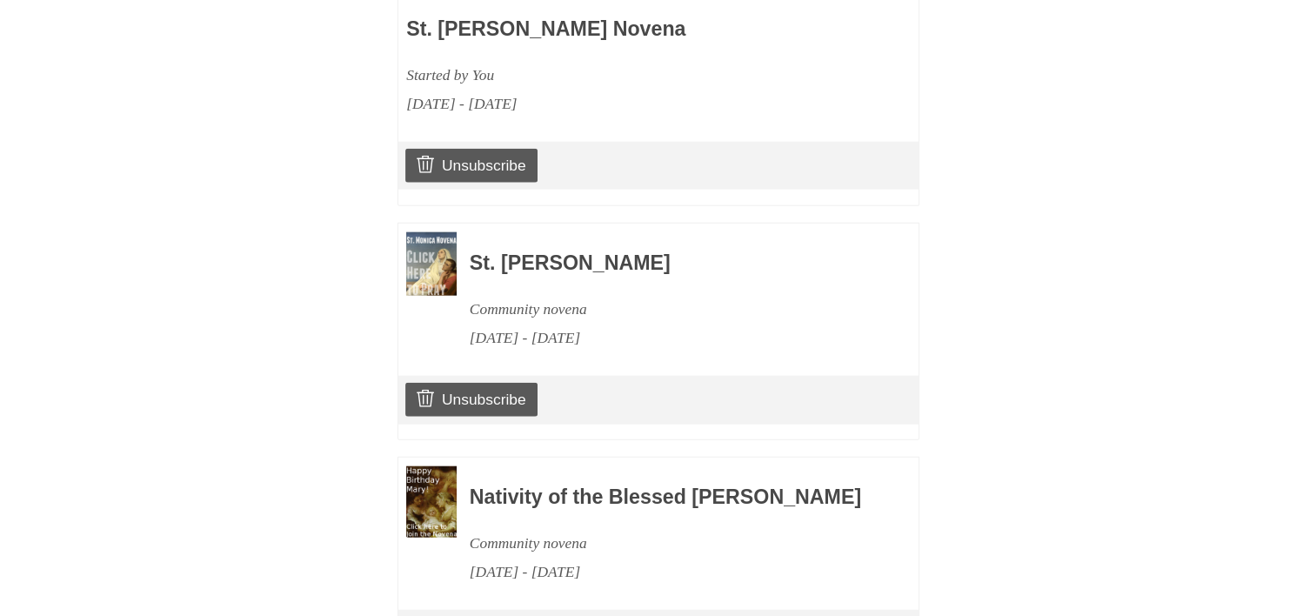
scroll to position [4289, 0]
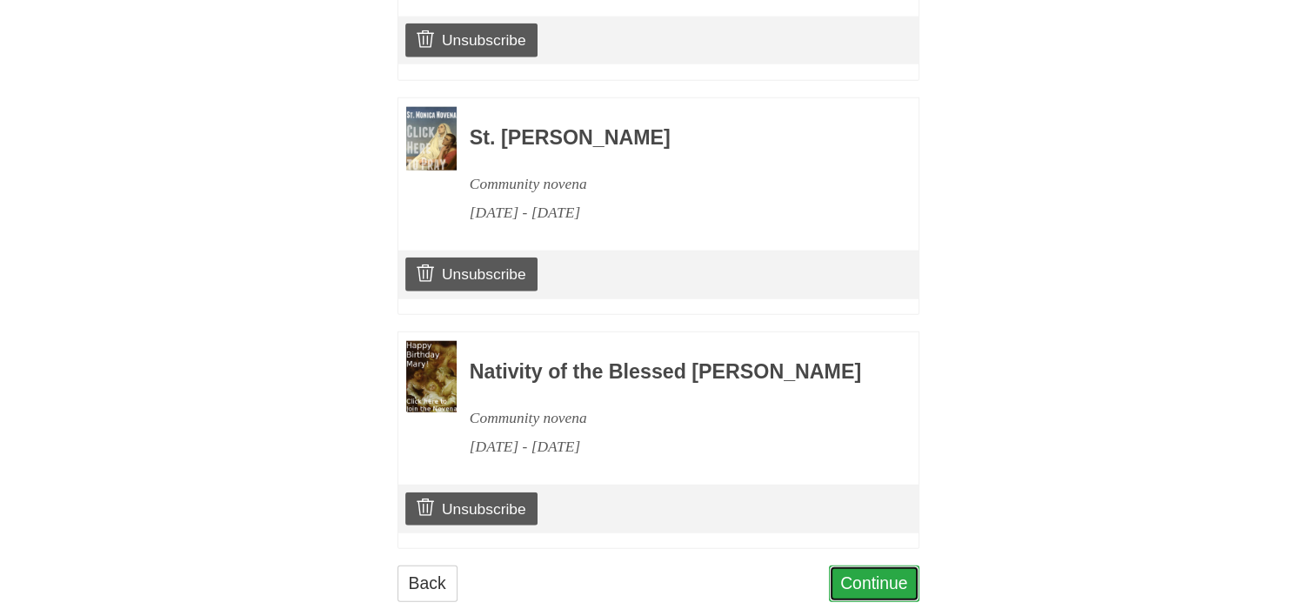
click at [859, 565] on link "Continue" at bounding box center [874, 583] width 90 height 36
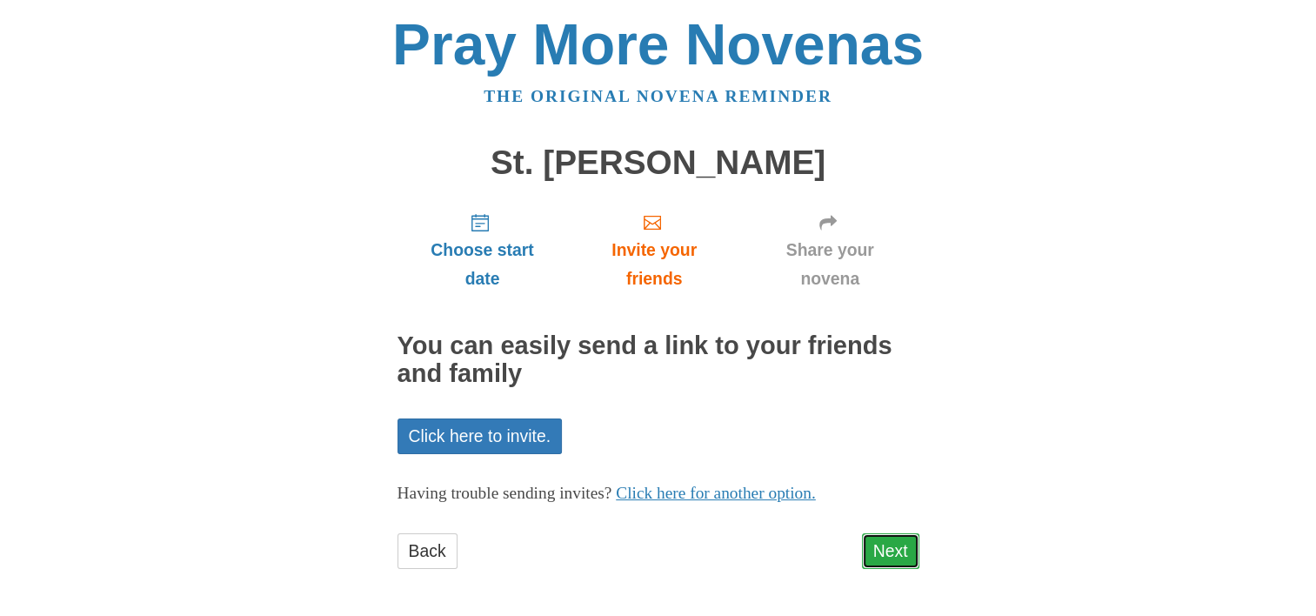
click at [891, 544] on link "Next" at bounding box center [890, 551] width 57 height 36
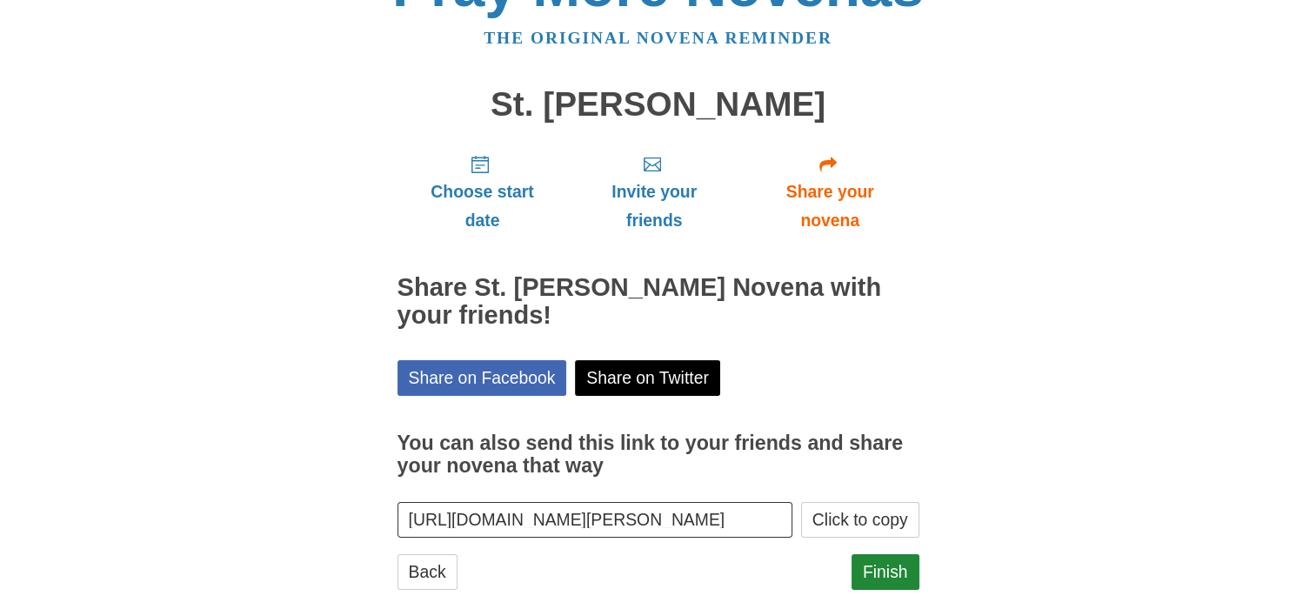
scroll to position [82, 0]
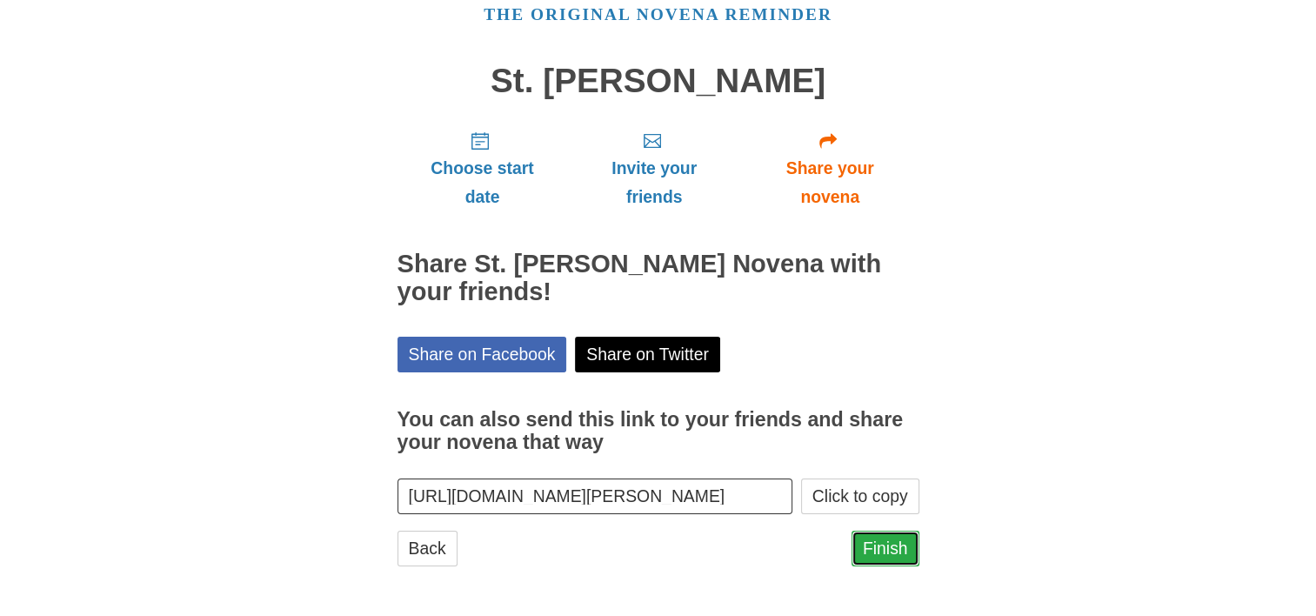
click at [885, 546] on link "Finish" at bounding box center [885, 549] width 68 height 36
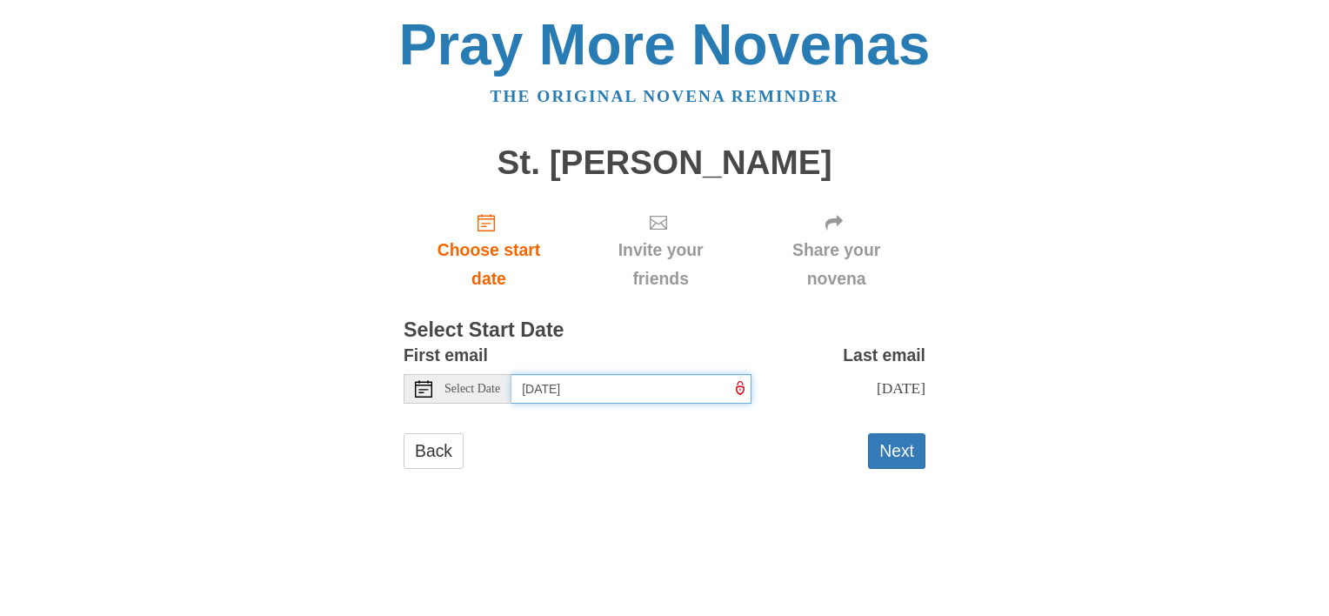
click at [683, 382] on input "[DATE]" at bounding box center [631, 389] width 240 height 30
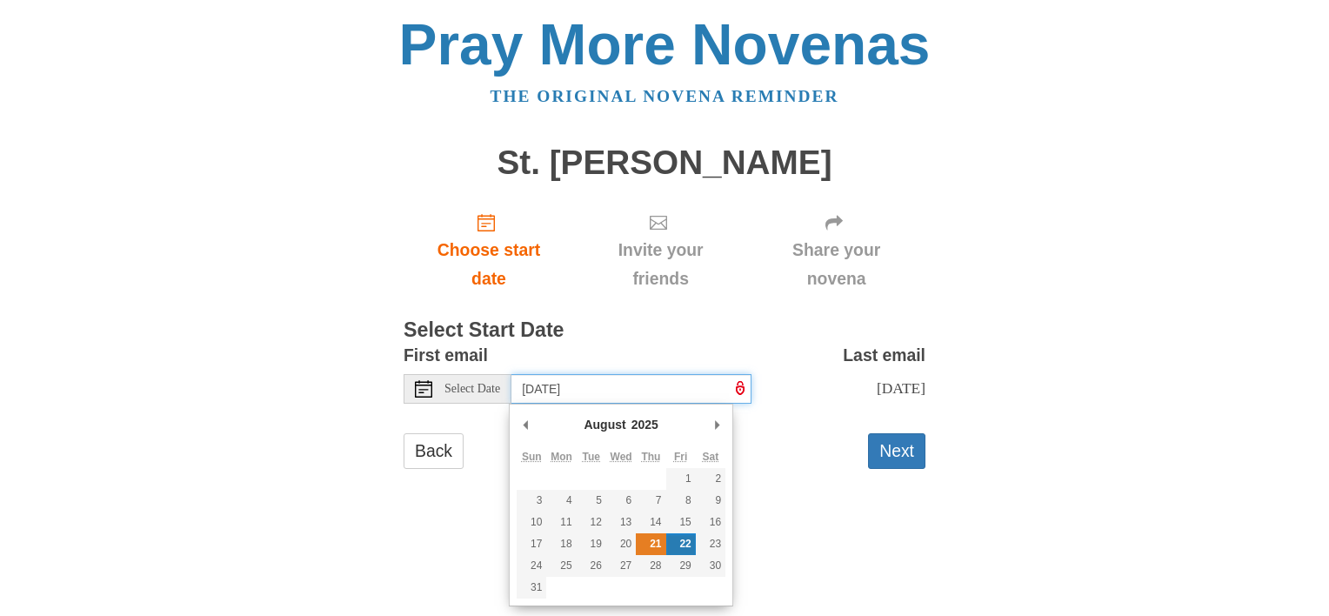
type input "[DATE]"
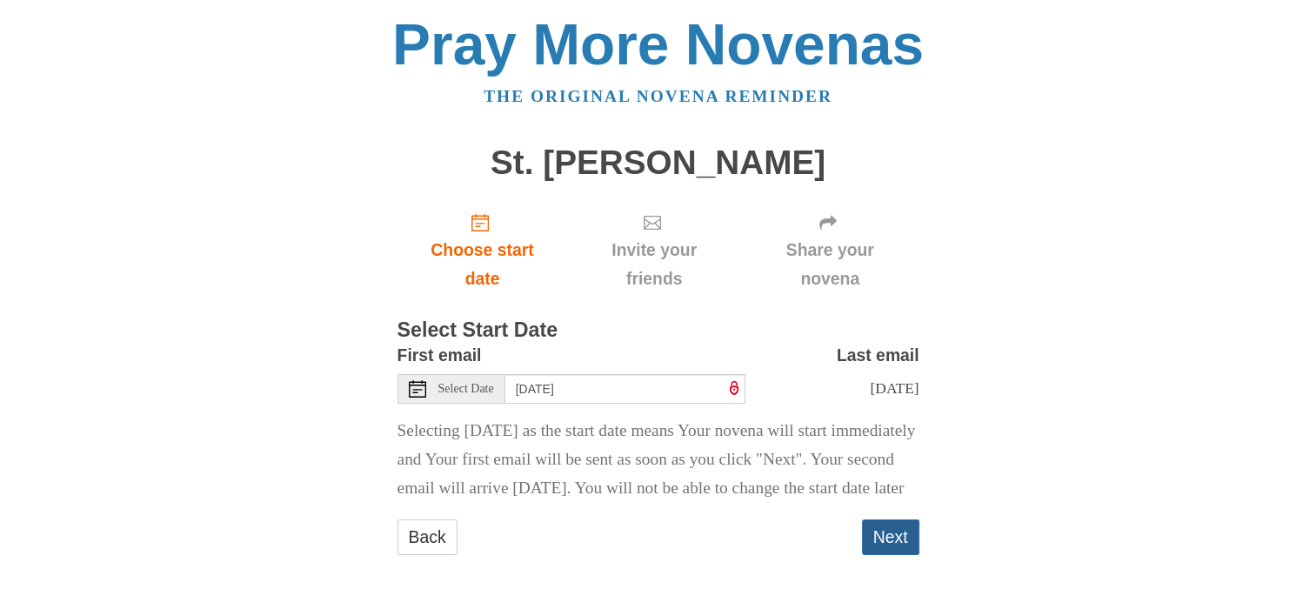
click at [905, 555] on button "Next" at bounding box center [890, 537] width 57 height 36
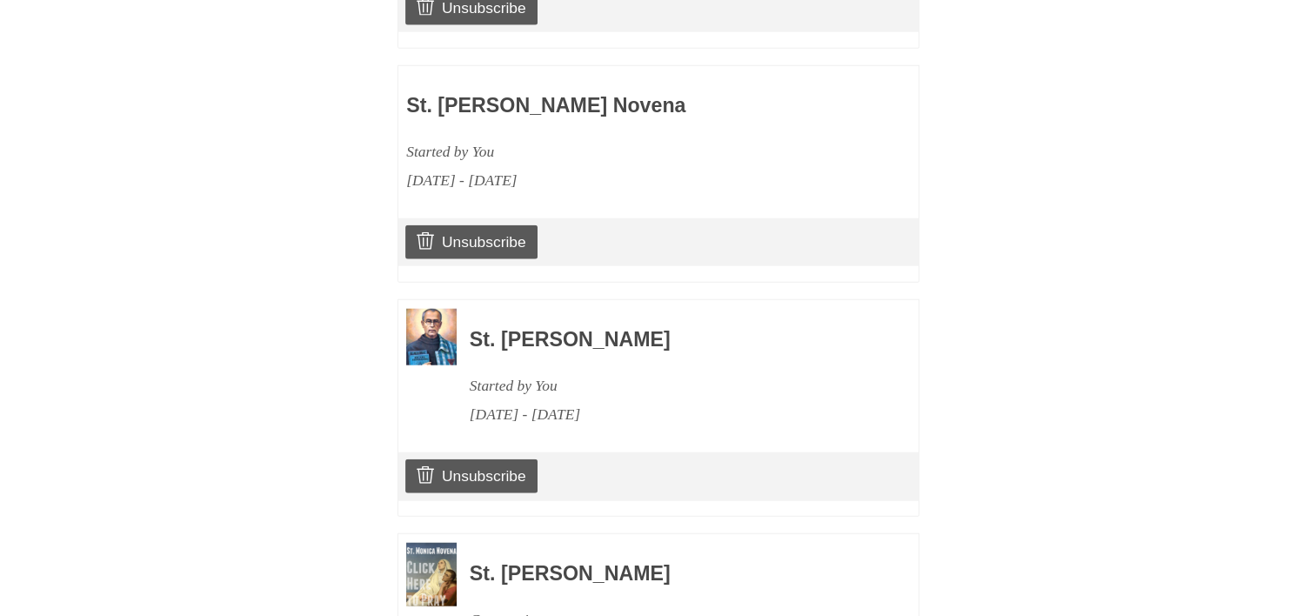
scroll to position [4522, 0]
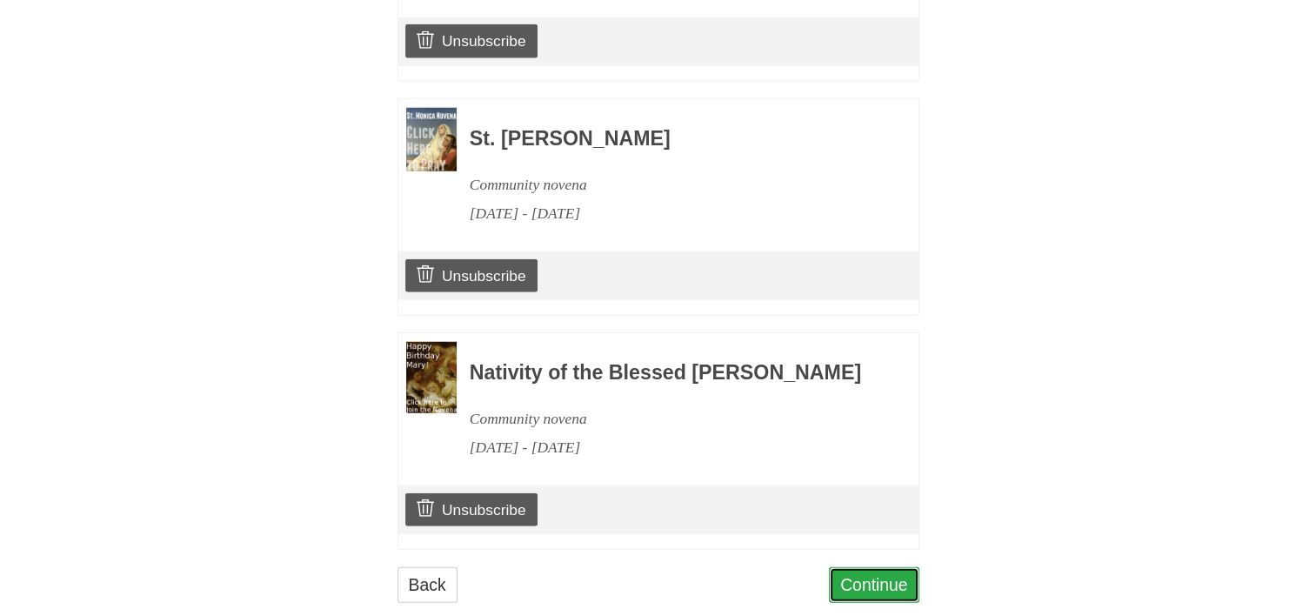
click at [884, 567] on link "Continue" at bounding box center [874, 585] width 90 height 36
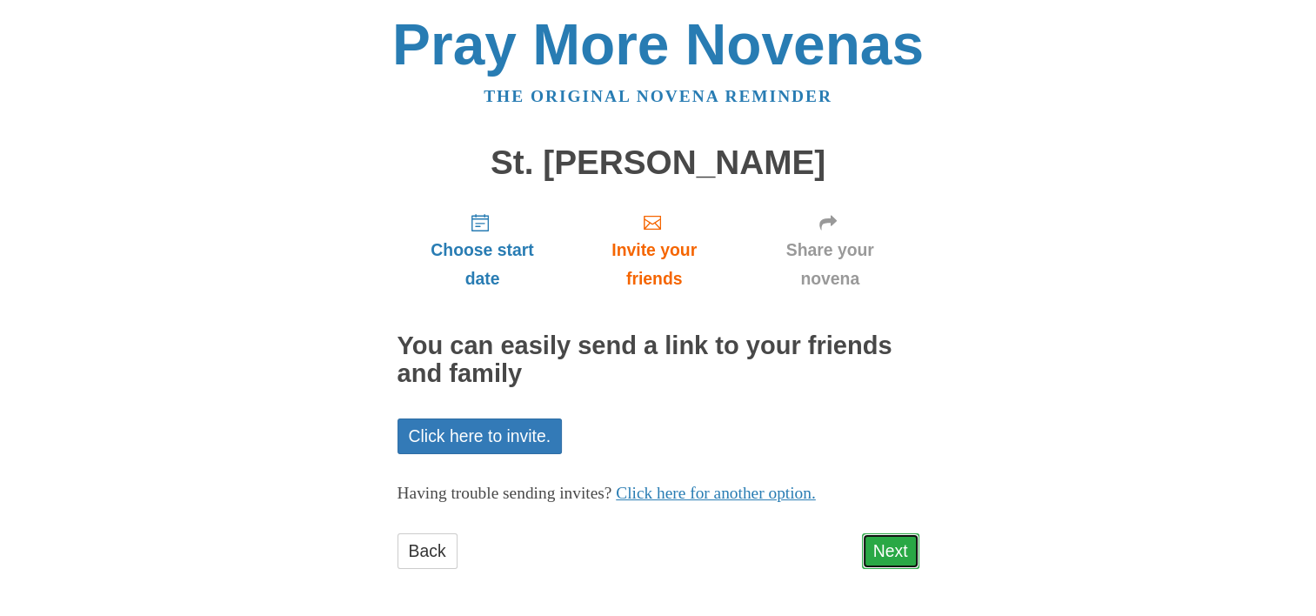
click at [880, 544] on link "Next" at bounding box center [890, 551] width 57 height 36
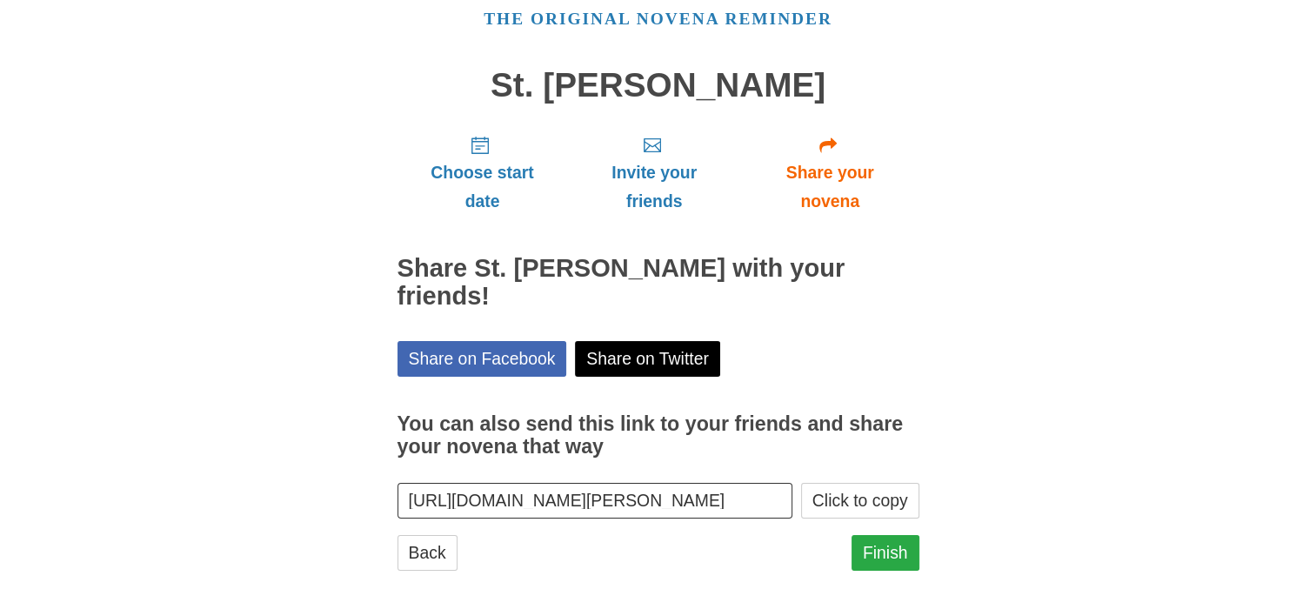
scroll to position [82, 0]
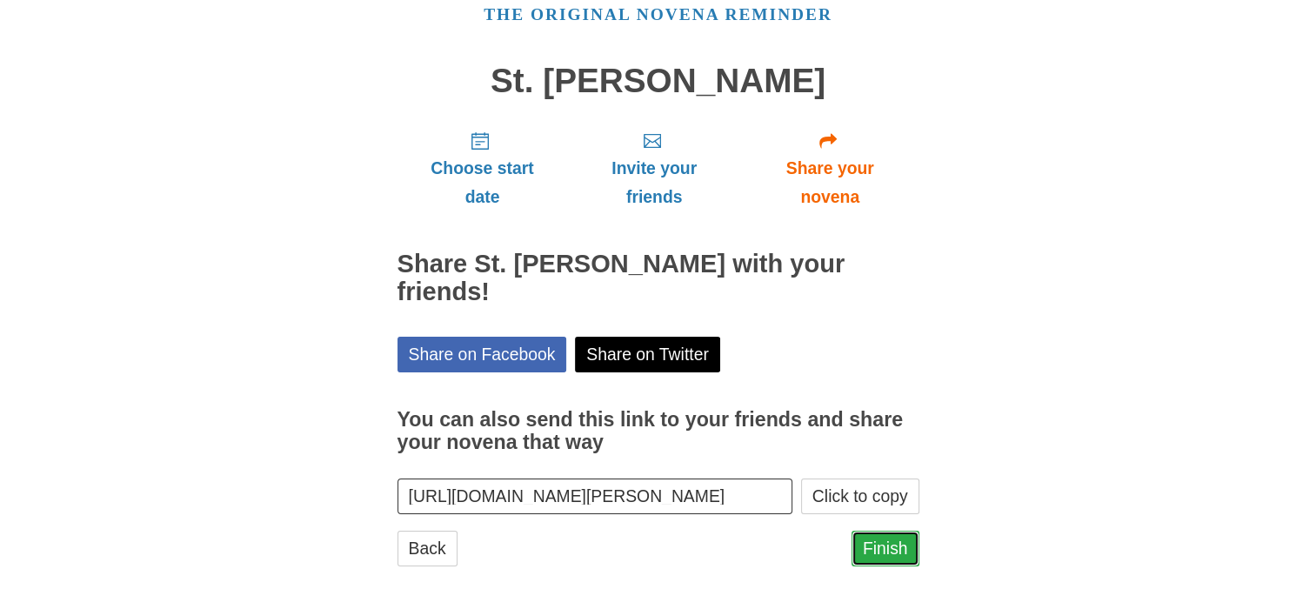
click at [869, 550] on link "Finish" at bounding box center [885, 549] width 68 height 36
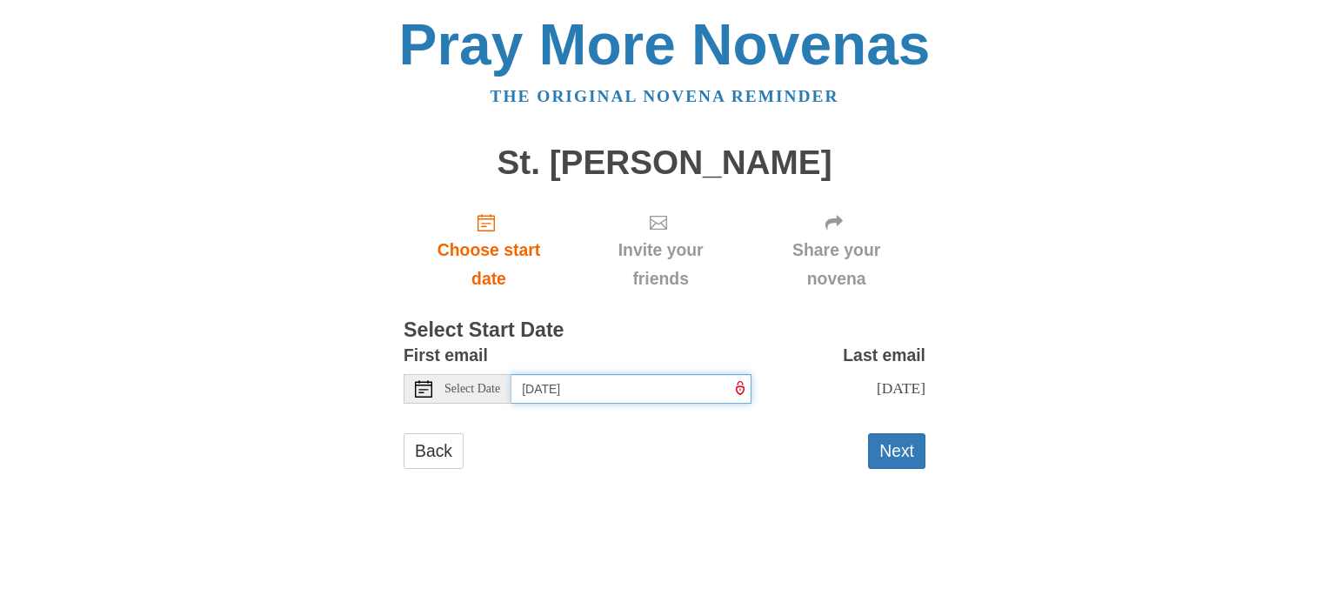
click at [663, 387] on input "[DATE]" at bounding box center [631, 389] width 240 height 30
click at [684, 390] on input "[DATE]" at bounding box center [631, 389] width 240 height 30
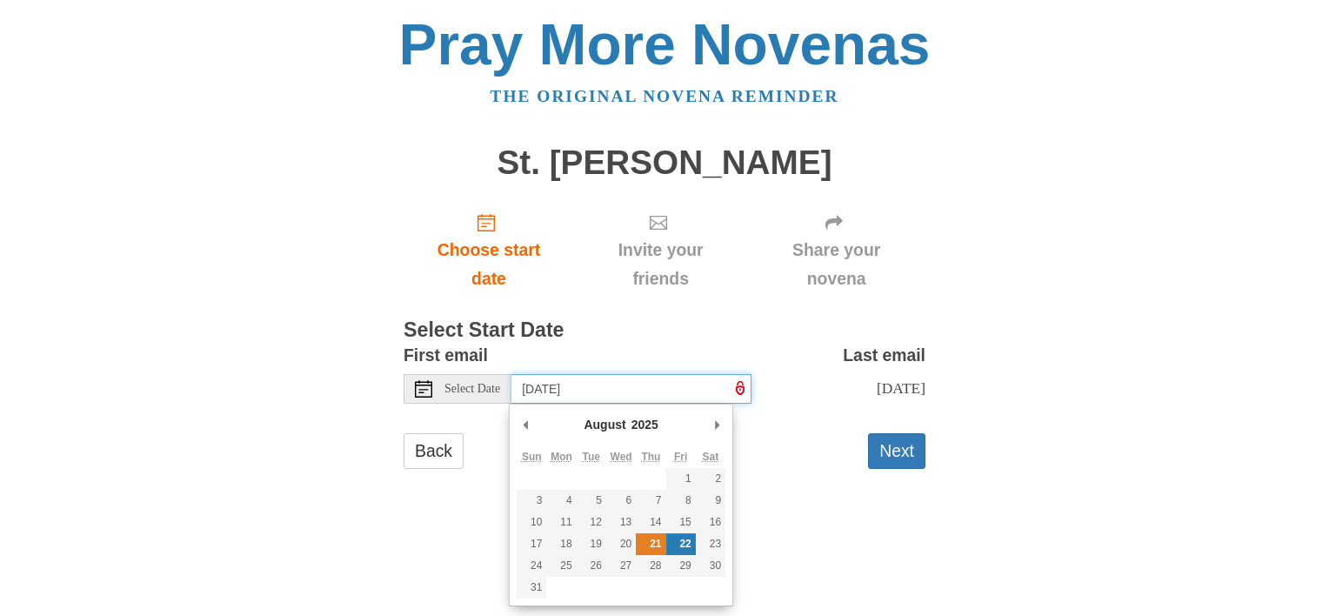
type input "[DATE]"
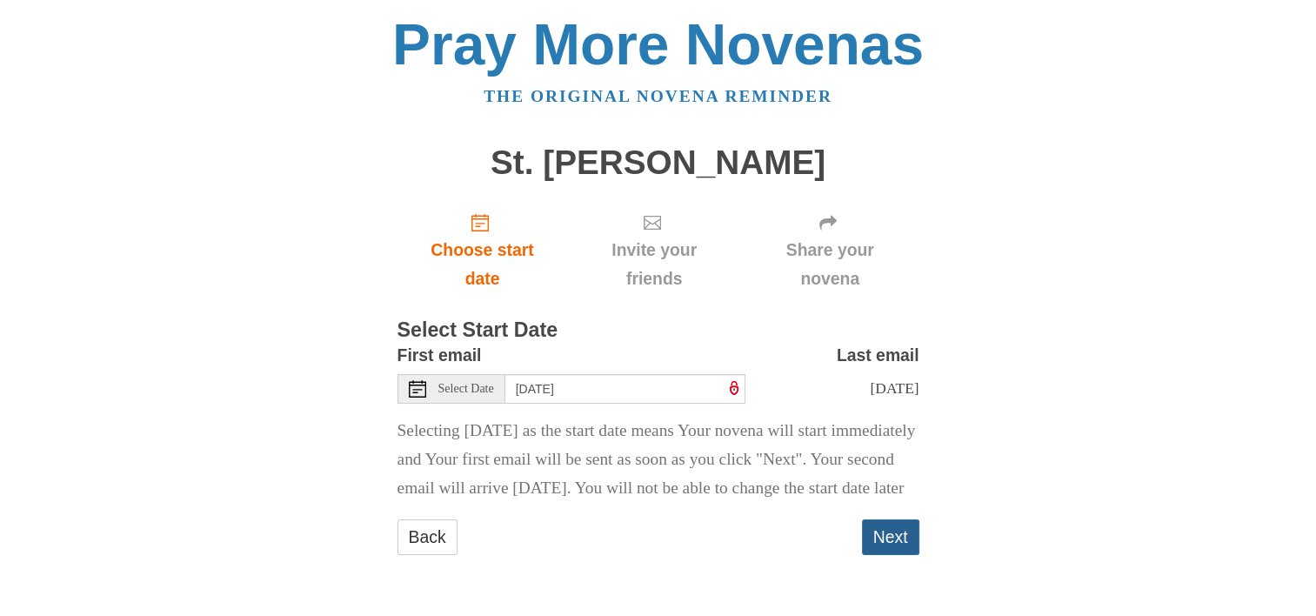
click at [880, 555] on button "Next" at bounding box center [890, 537] width 57 height 36
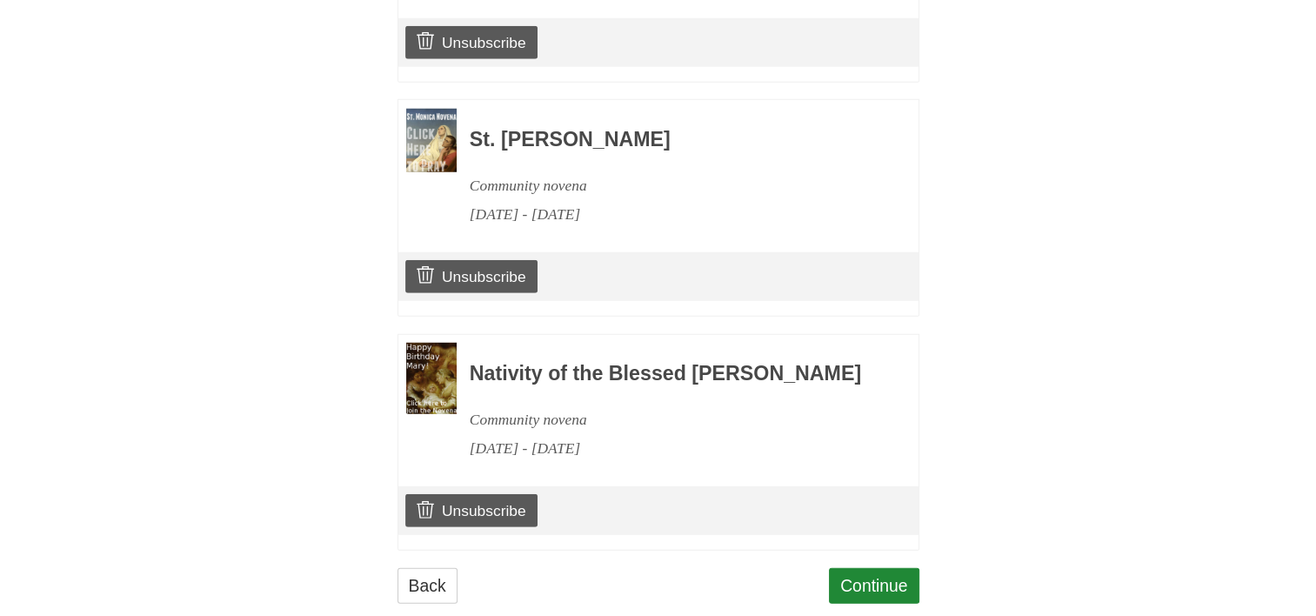
scroll to position [4756, 0]
click at [871, 568] on link "Continue" at bounding box center [874, 586] width 90 height 36
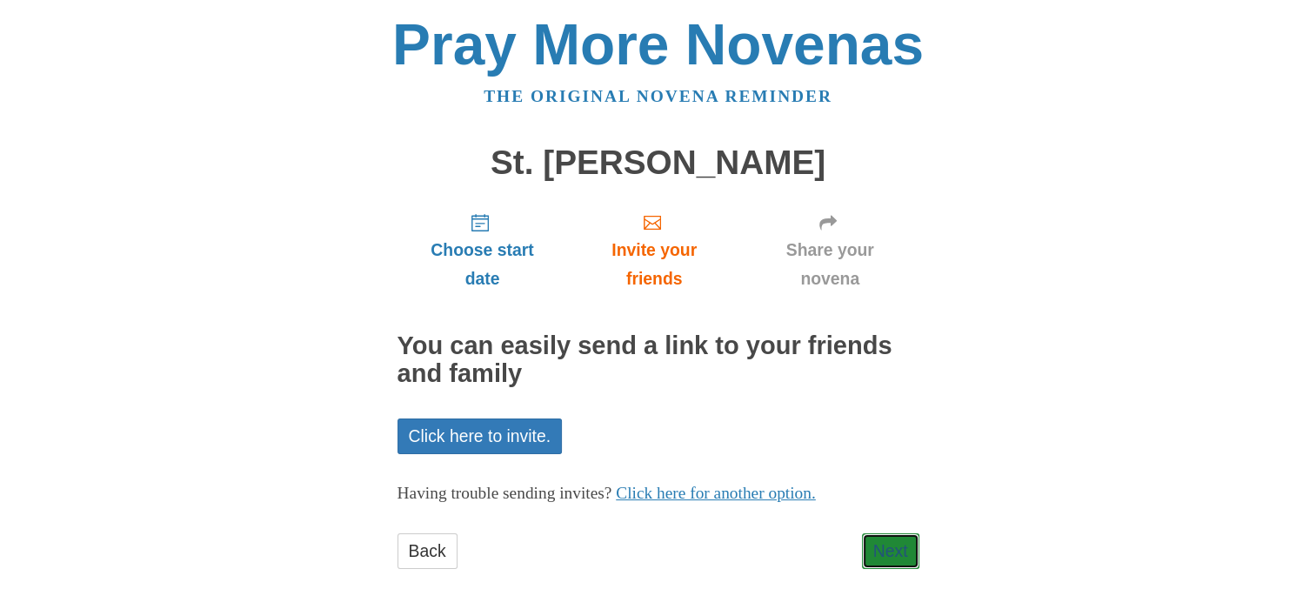
click at [871, 548] on link "Next" at bounding box center [890, 551] width 57 height 36
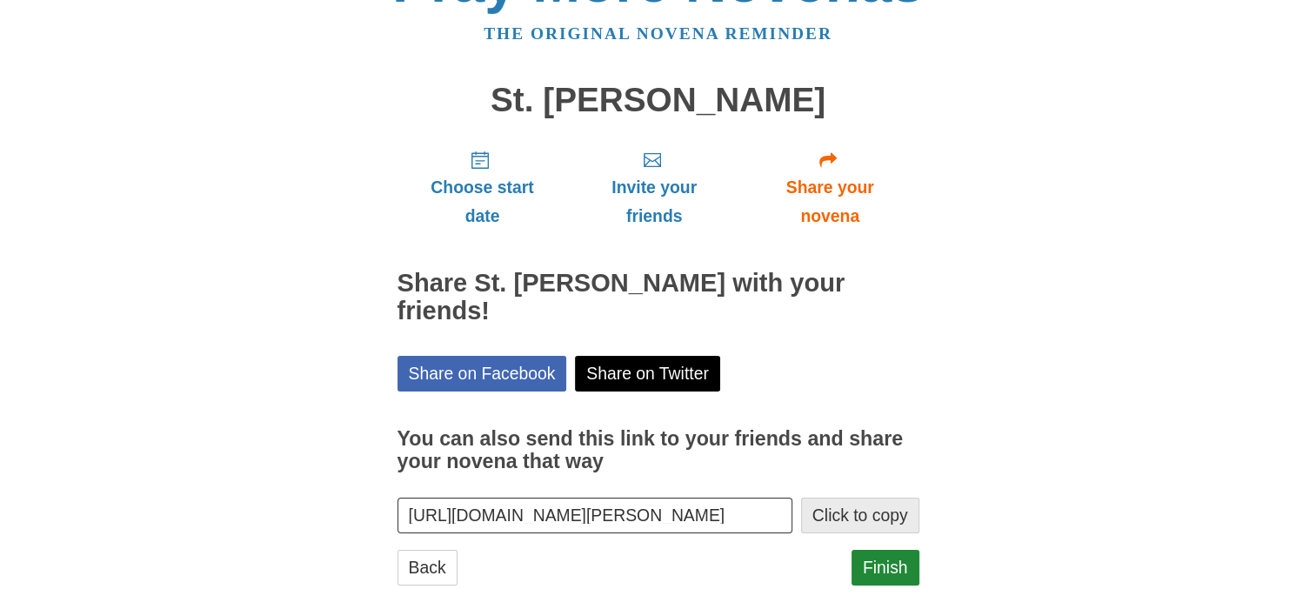
scroll to position [82, 0]
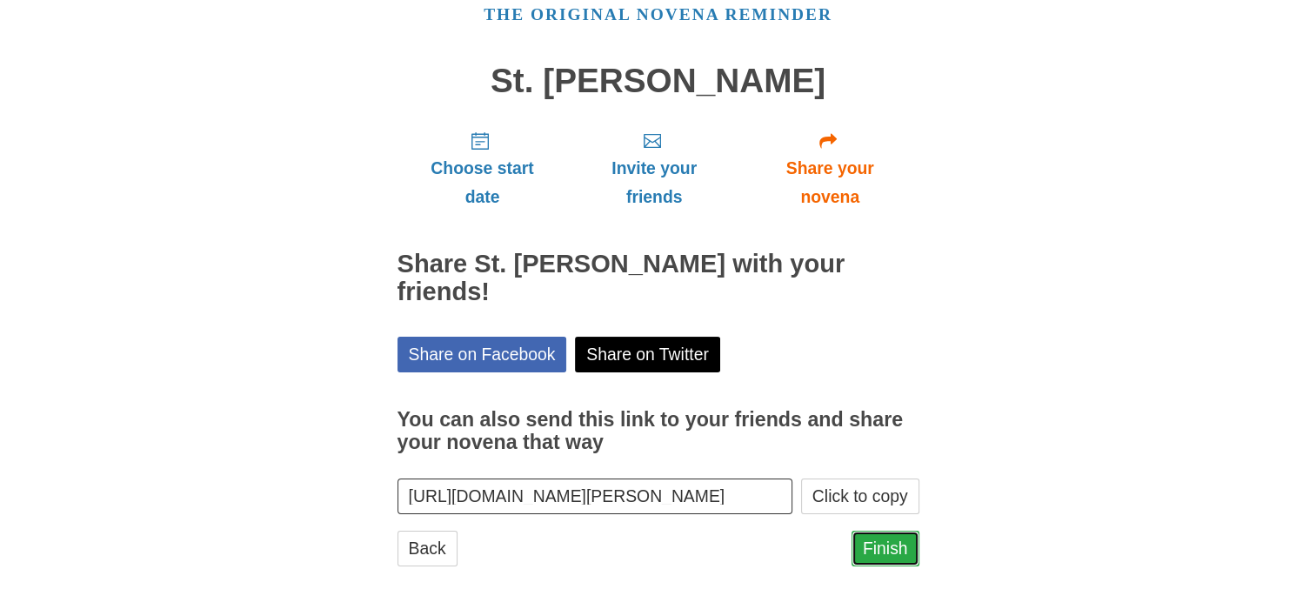
click at [884, 544] on link "Finish" at bounding box center [885, 549] width 68 height 36
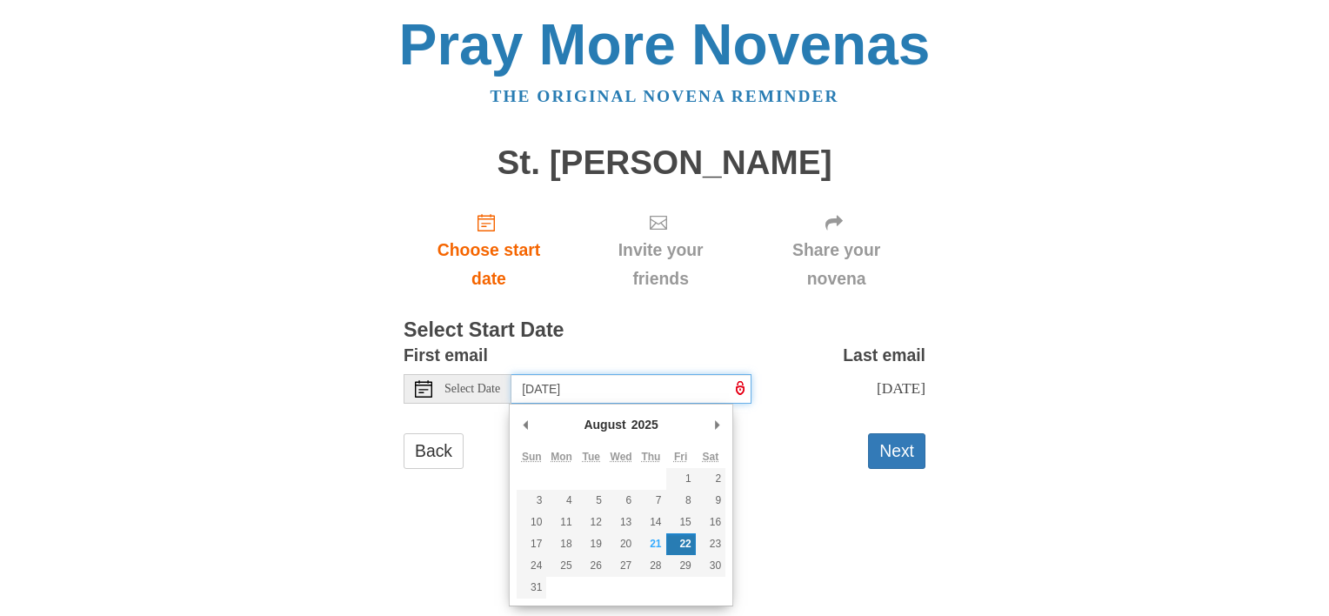
click at [687, 391] on input "[DATE]" at bounding box center [631, 389] width 240 height 30
type input "[DATE]"
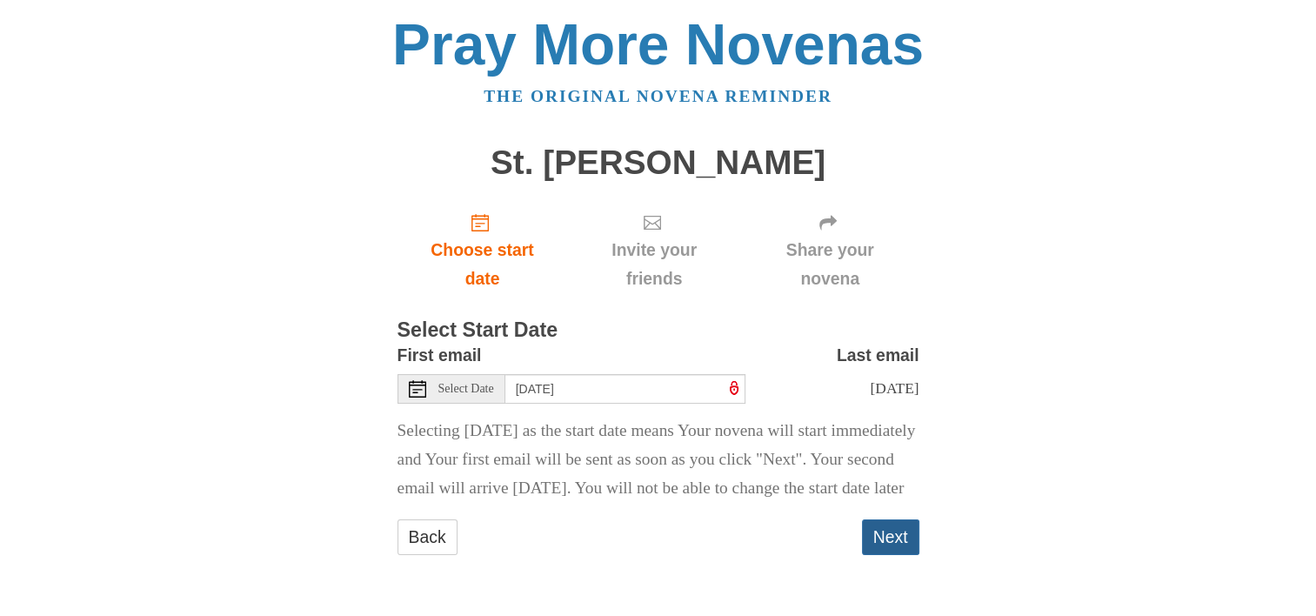
click at [891, 555] on button "Next" at bounding box center [890, 537] width 57 height 36
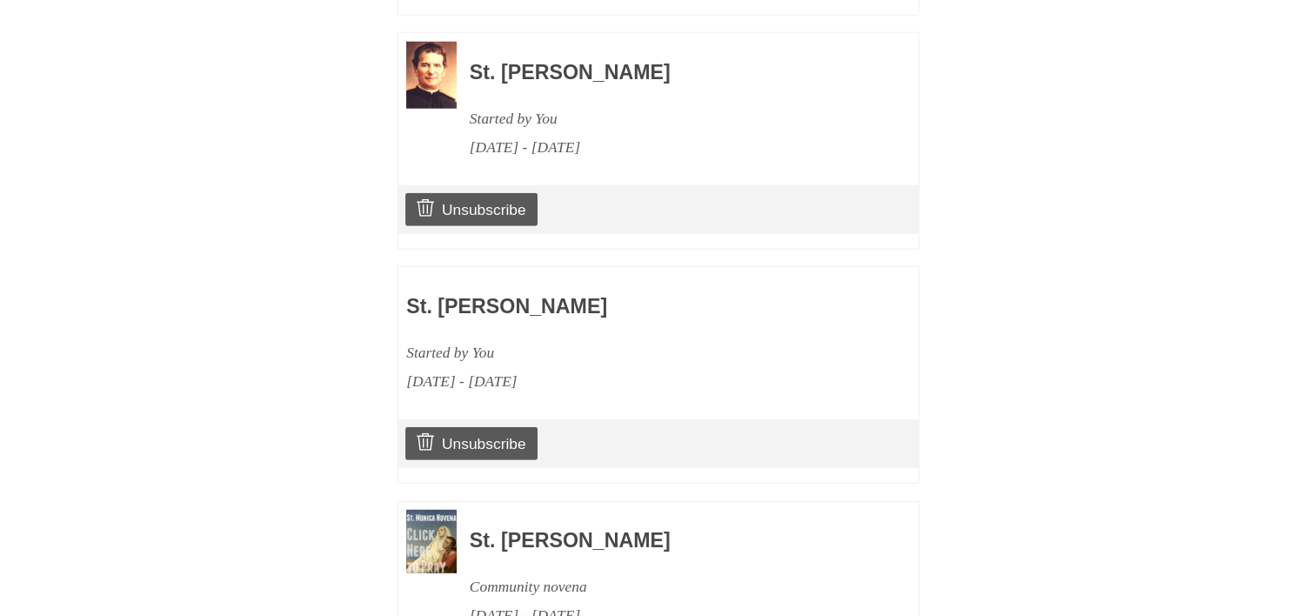
scroll to position [4989, 0]
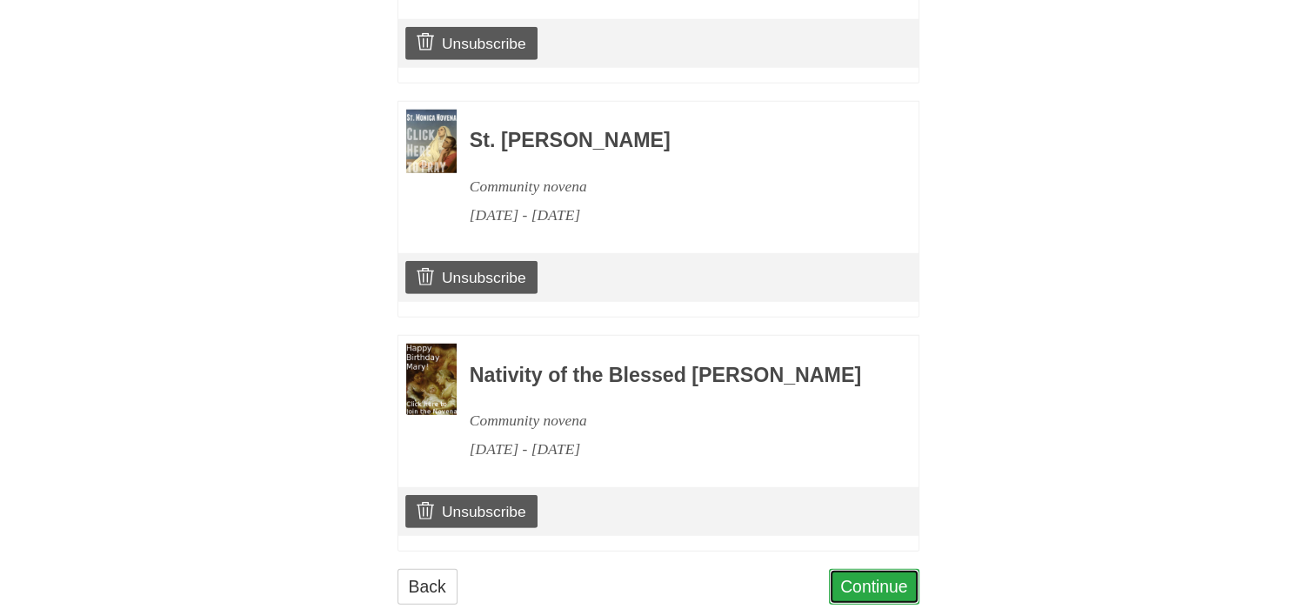
click at [883, 569] on link "Continue" at bounding box center [874, 587] width 90 height 36
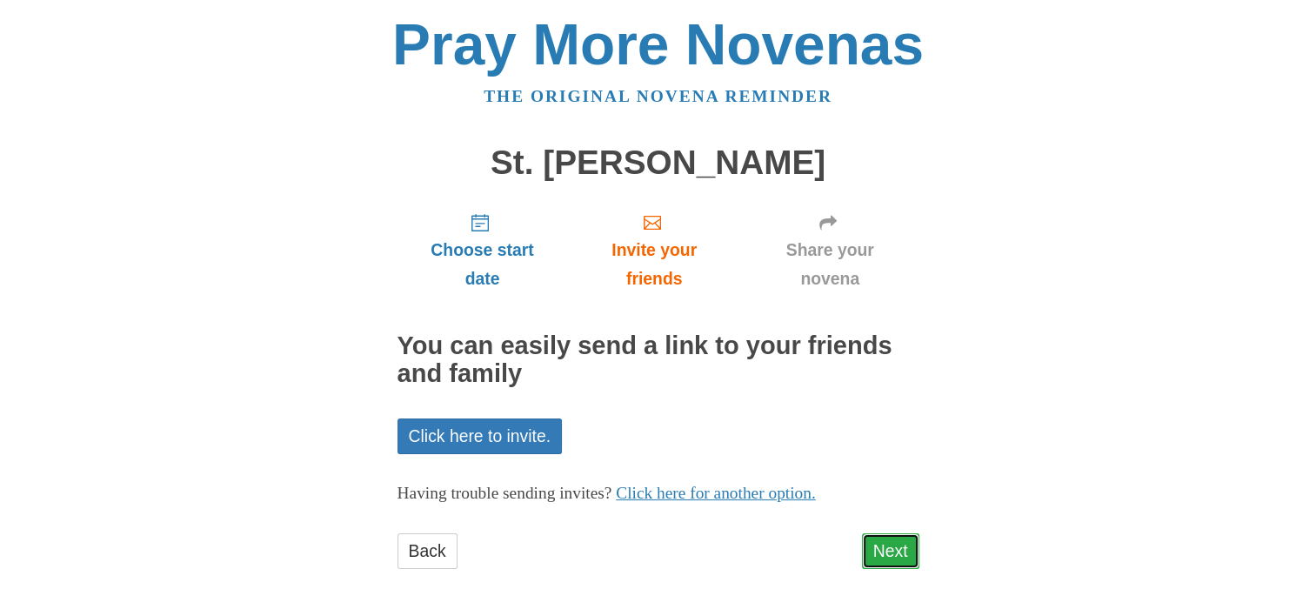
click at [880, 546] on link "Next" at bounding box center [890, 551] width 57 height 36
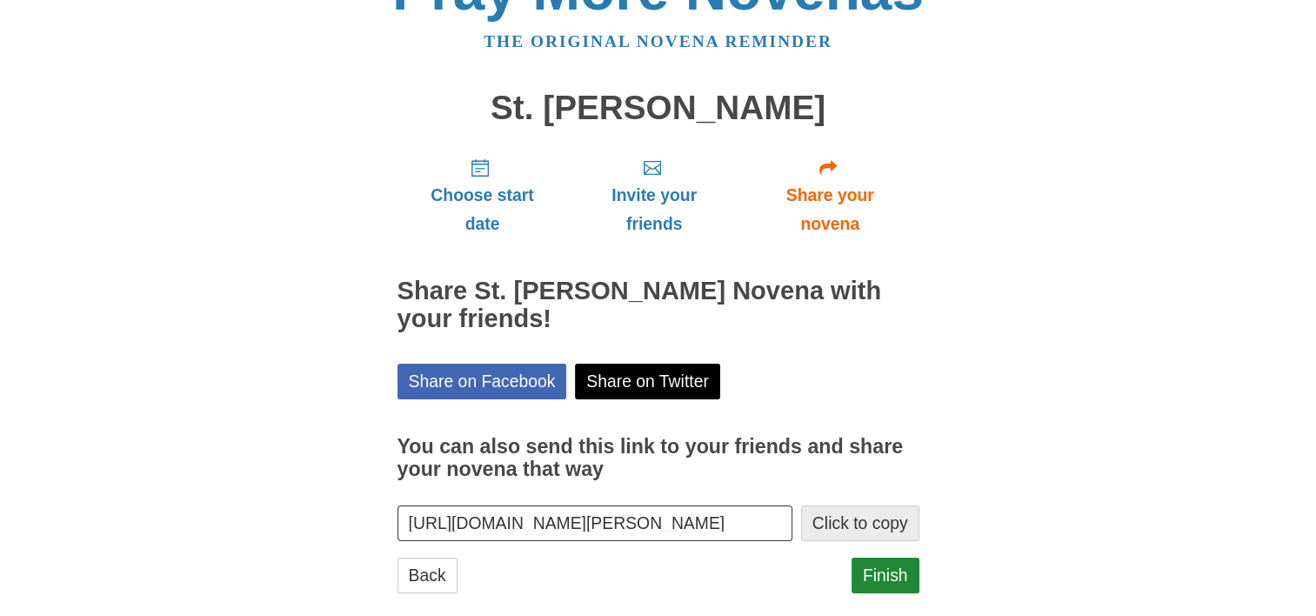
scroll to position [82, 0]
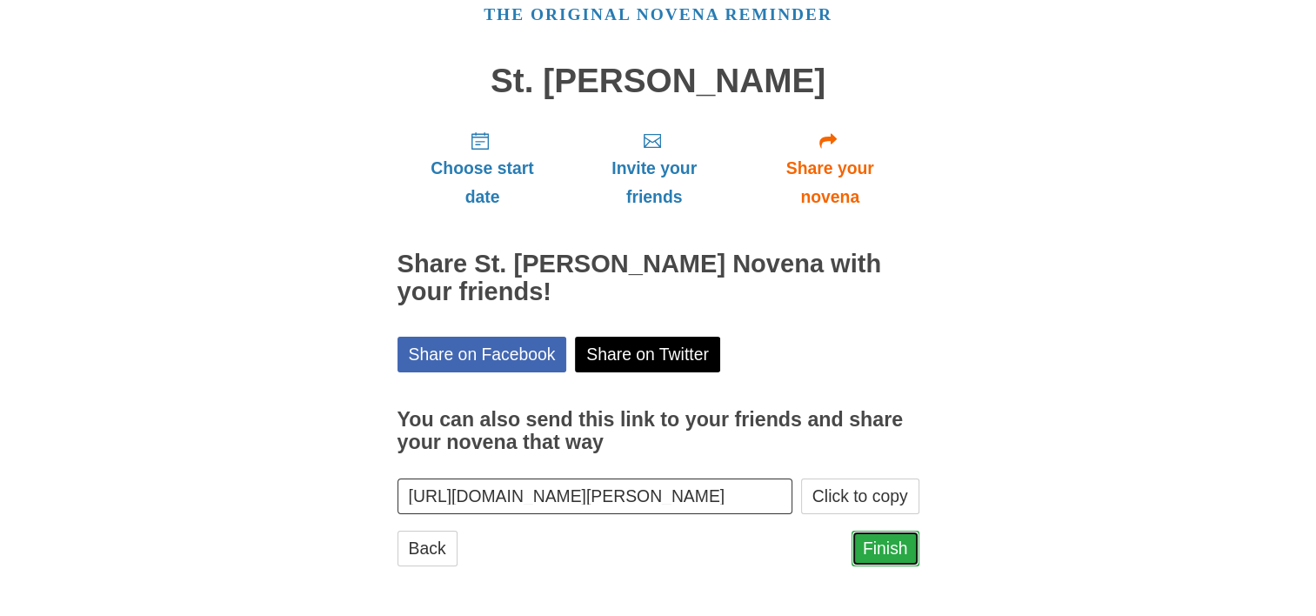
click at [898, 548] on link "Finish" at bounding box center [885, 549] width 68 height 36
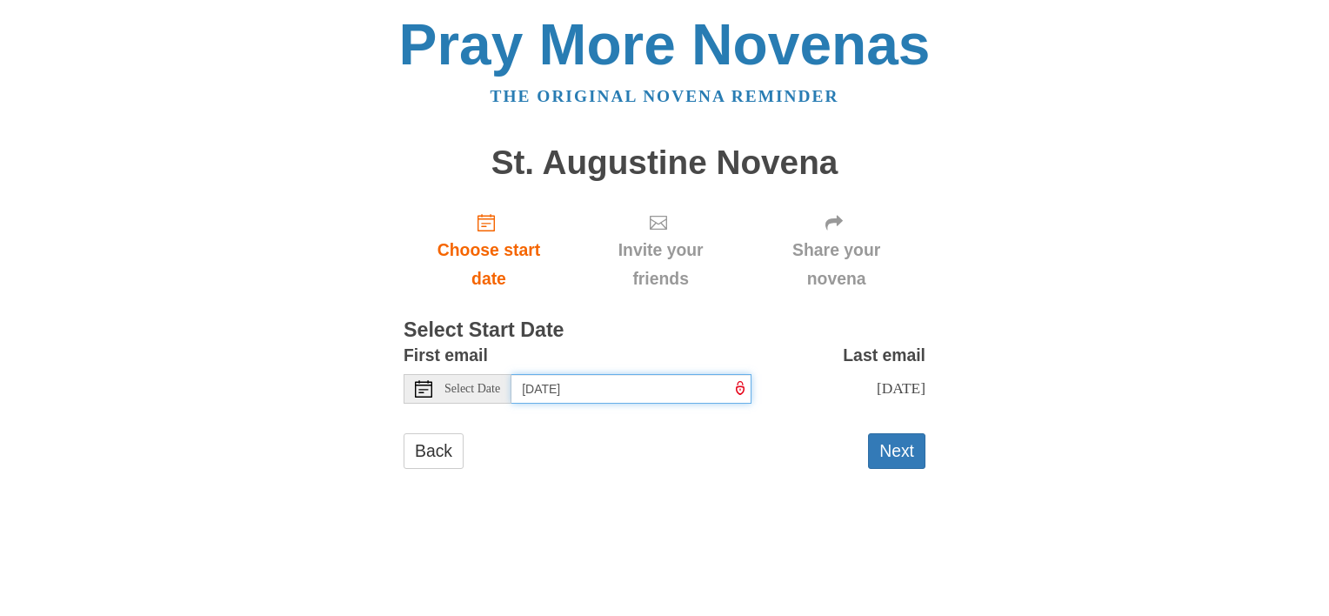
click at [647, 383] on input "Friday, August 22nd" at bounding box center [631, 389] width 240 height 30
click at [671, 383] on input "Friday, August 22nd" at bounding box center [631, 389] width 240 height 30
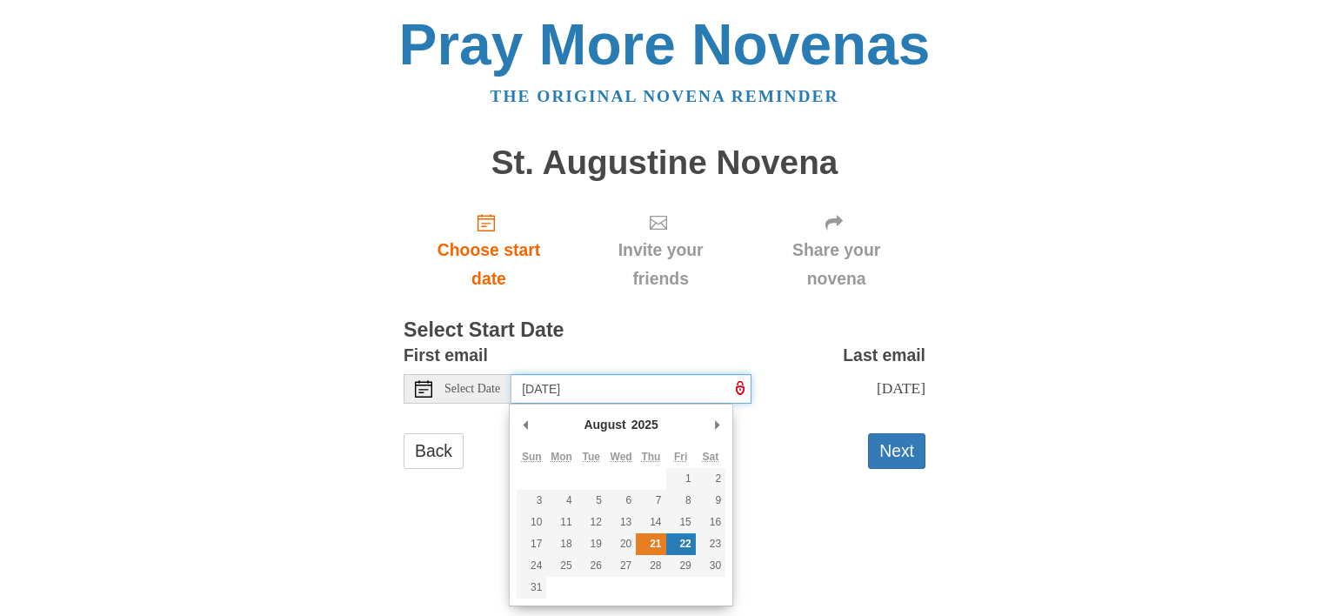
type input "Thursday, August 21st"
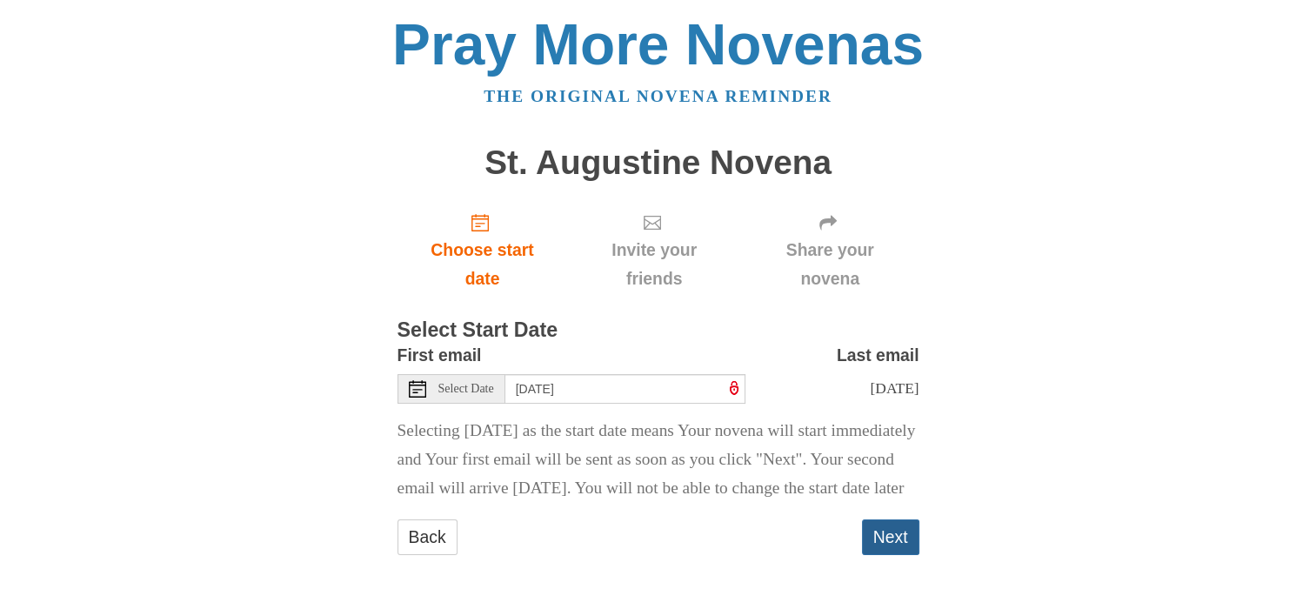
click at [890, 555] on button "Next" at bounding box center [890, 537] width 57 height 36
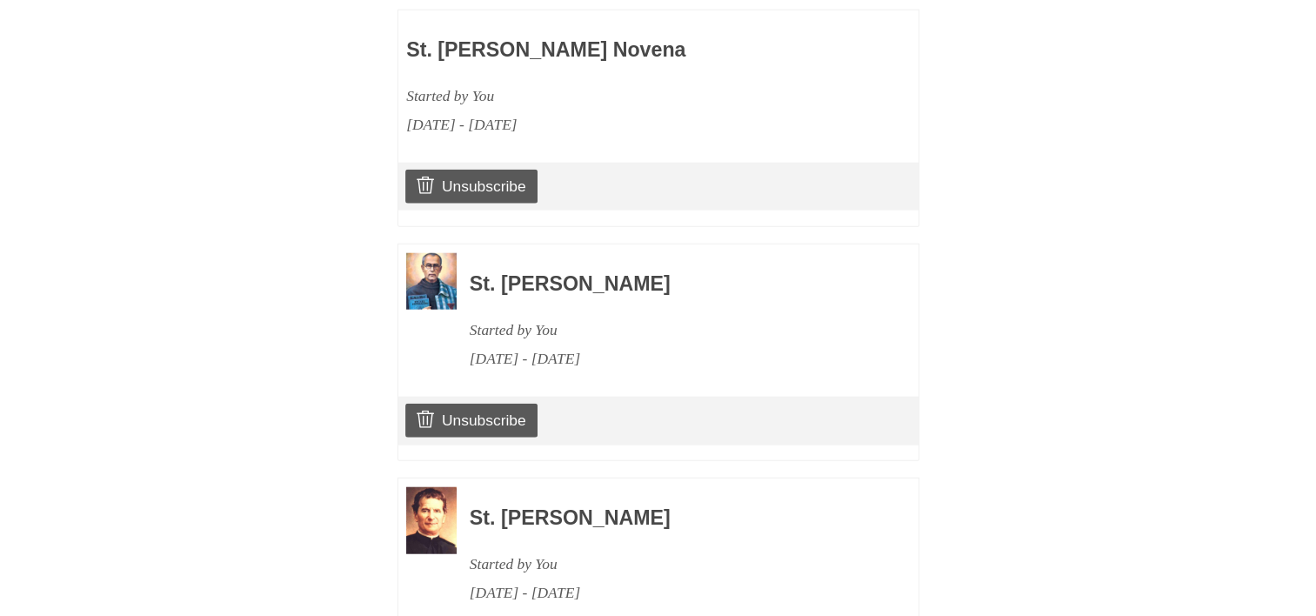
scroll to position [5223, 0]
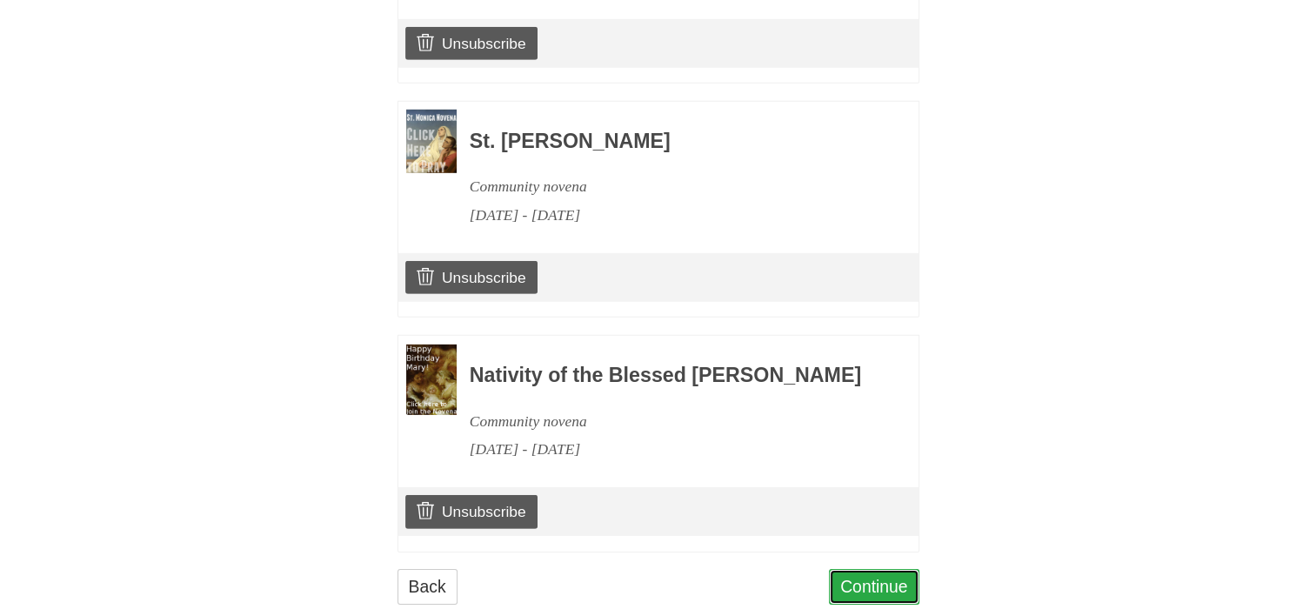
click at [866, 569] on link "Continue" at bounding box center [874, 587] width 90 height 36
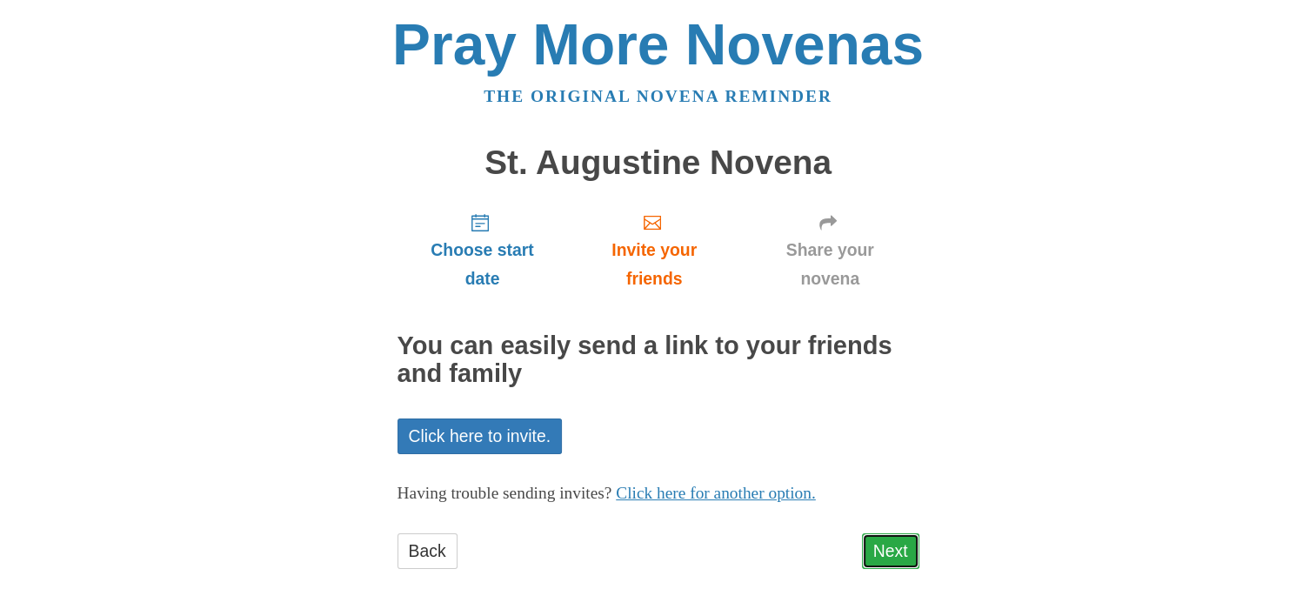
click at [885, 553] on link "Next" at bounding box center [890, 551] width 57 height 36
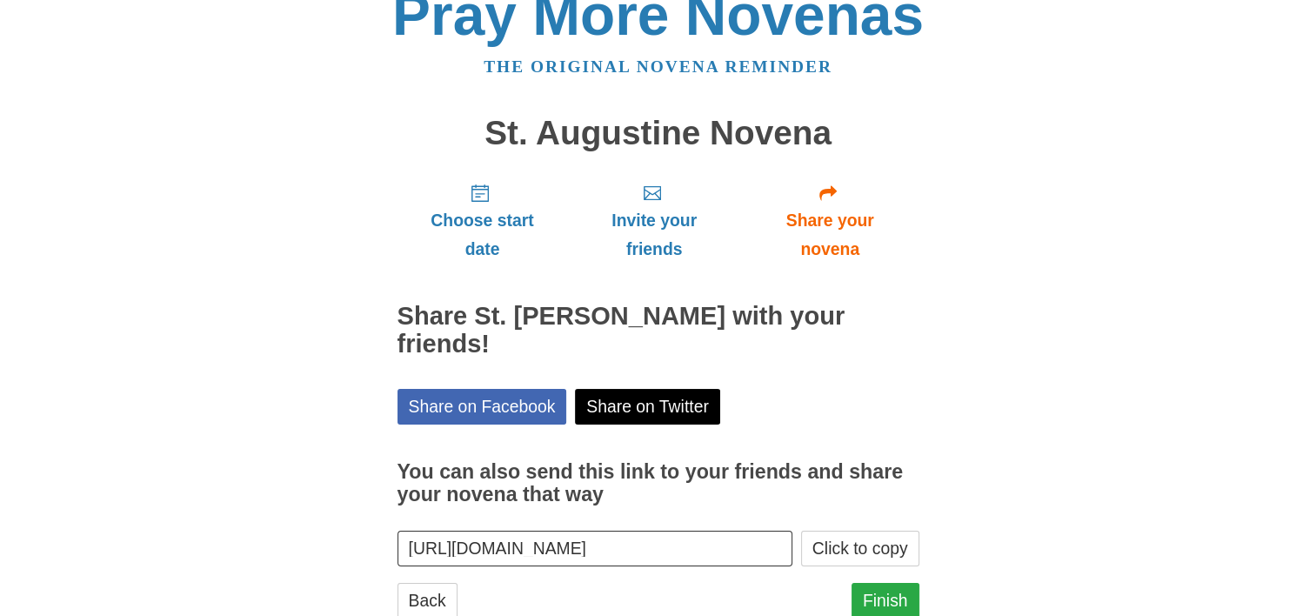
scroll to position [82, 0]
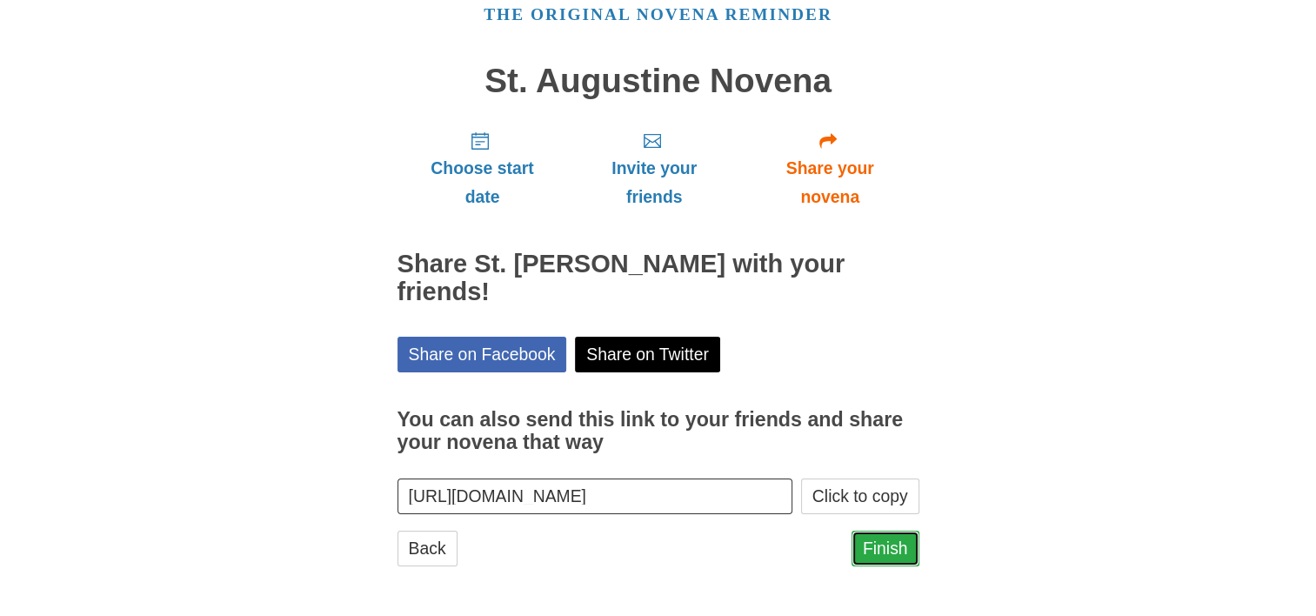
click at [885, 544] on link "Finish" at bounding box center [885, 549] width 68 height 36
